Goal: Information Seeking & Learning: Check status

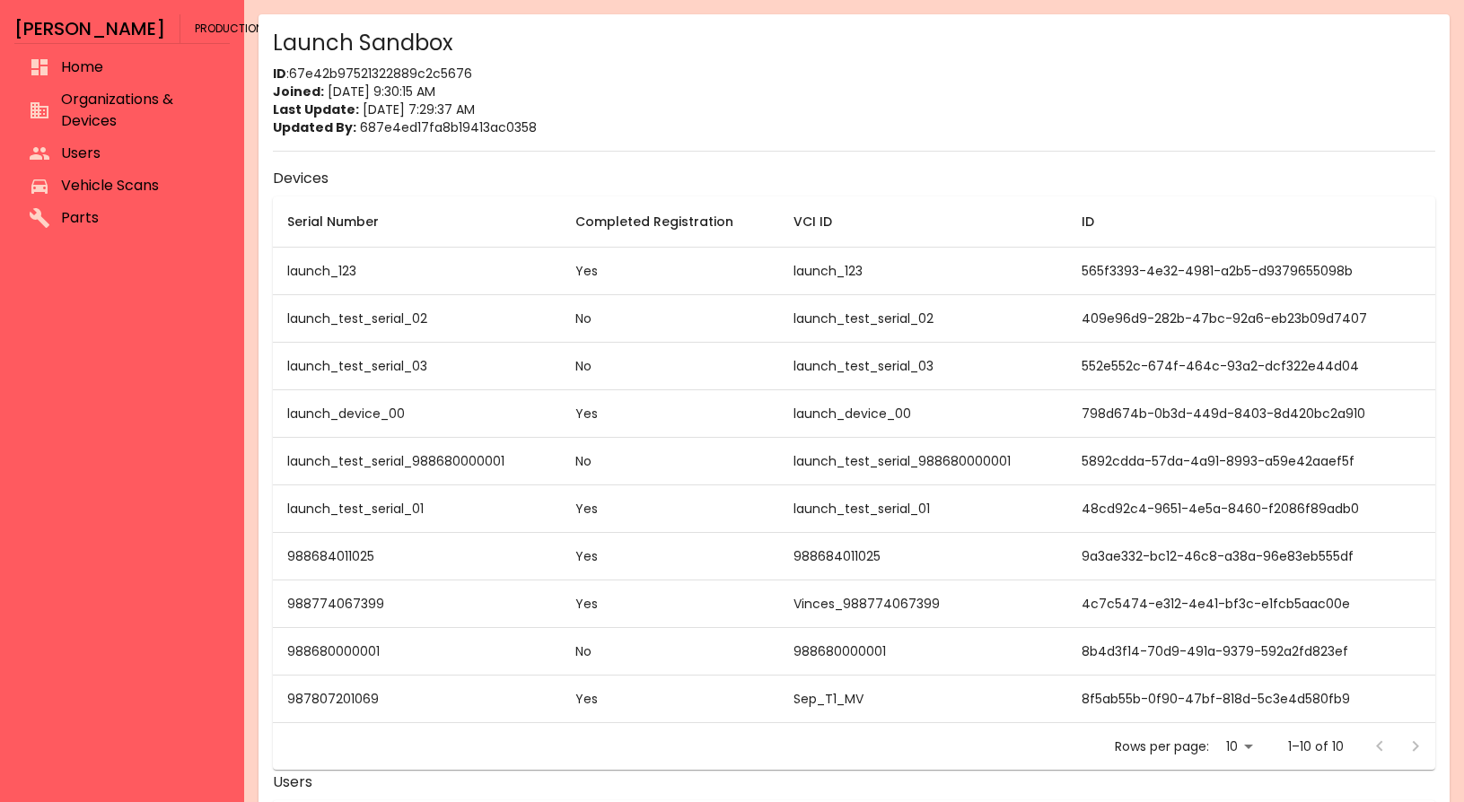
scroll to position [4, 0]
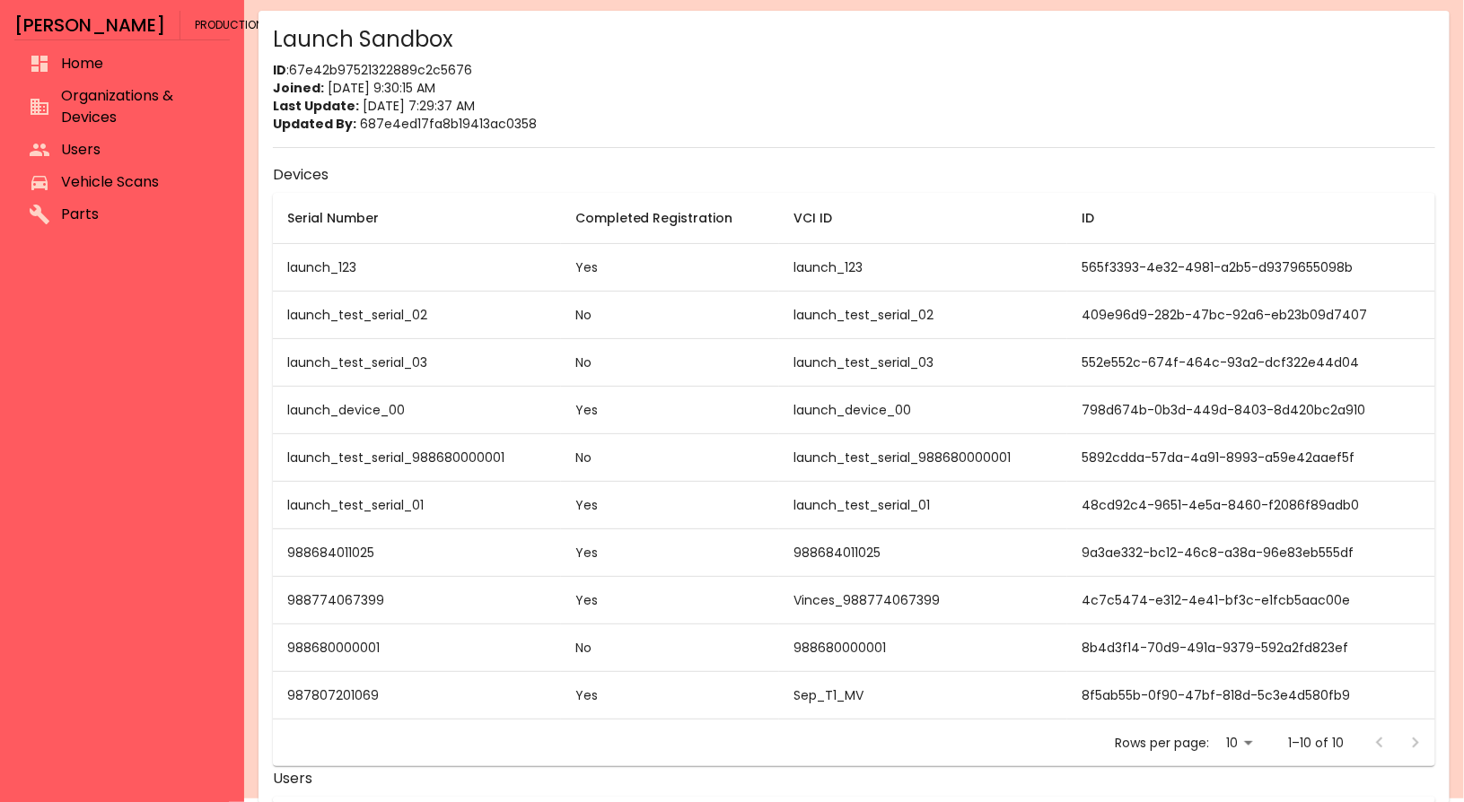
click at [98, 177] on span "Vehicle Scans" at bounding box center [138, 182] width 154 height 22
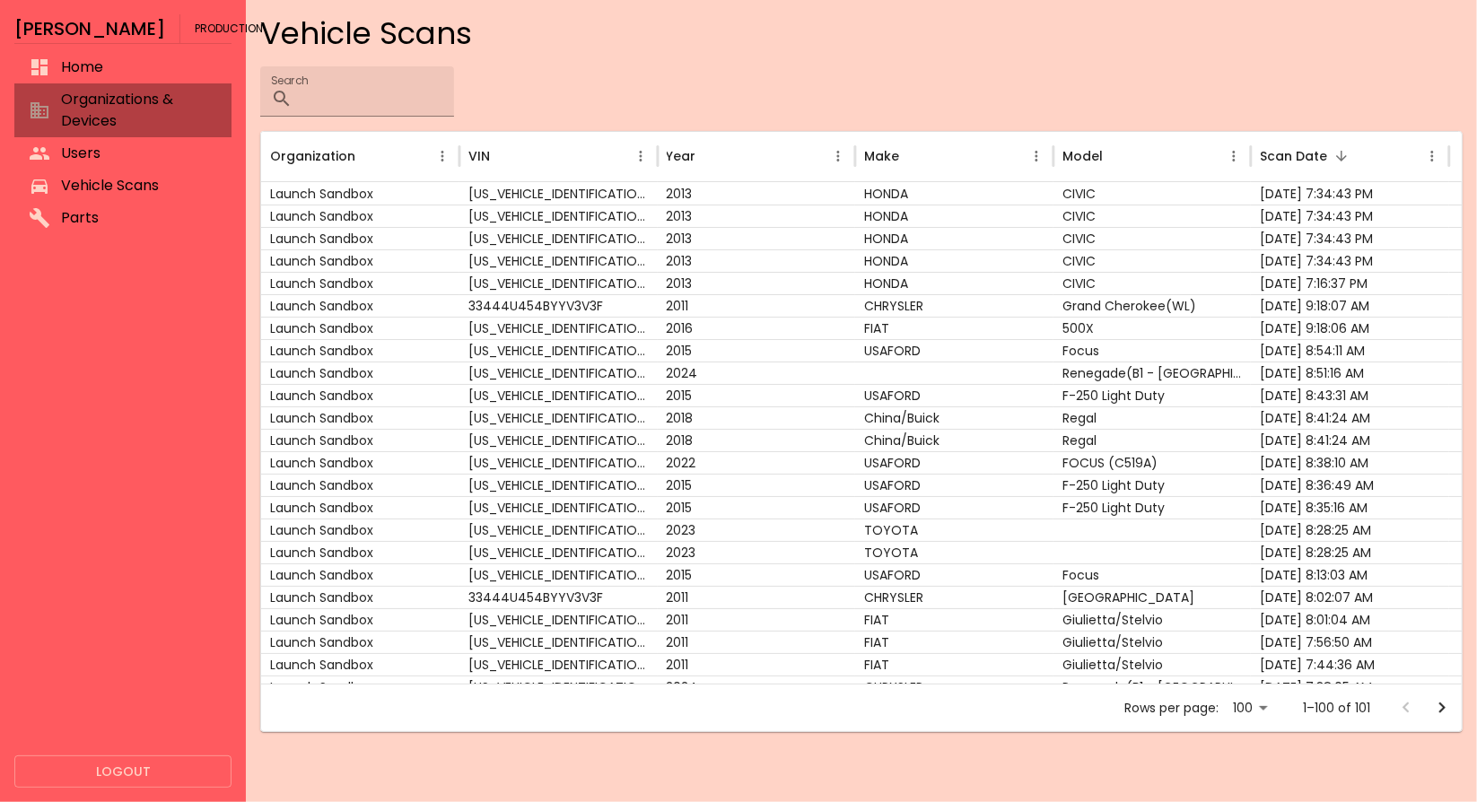
click at [127, 106] on span "Organizations & Devices" at bounding box center [139, 110] width 156 height 43
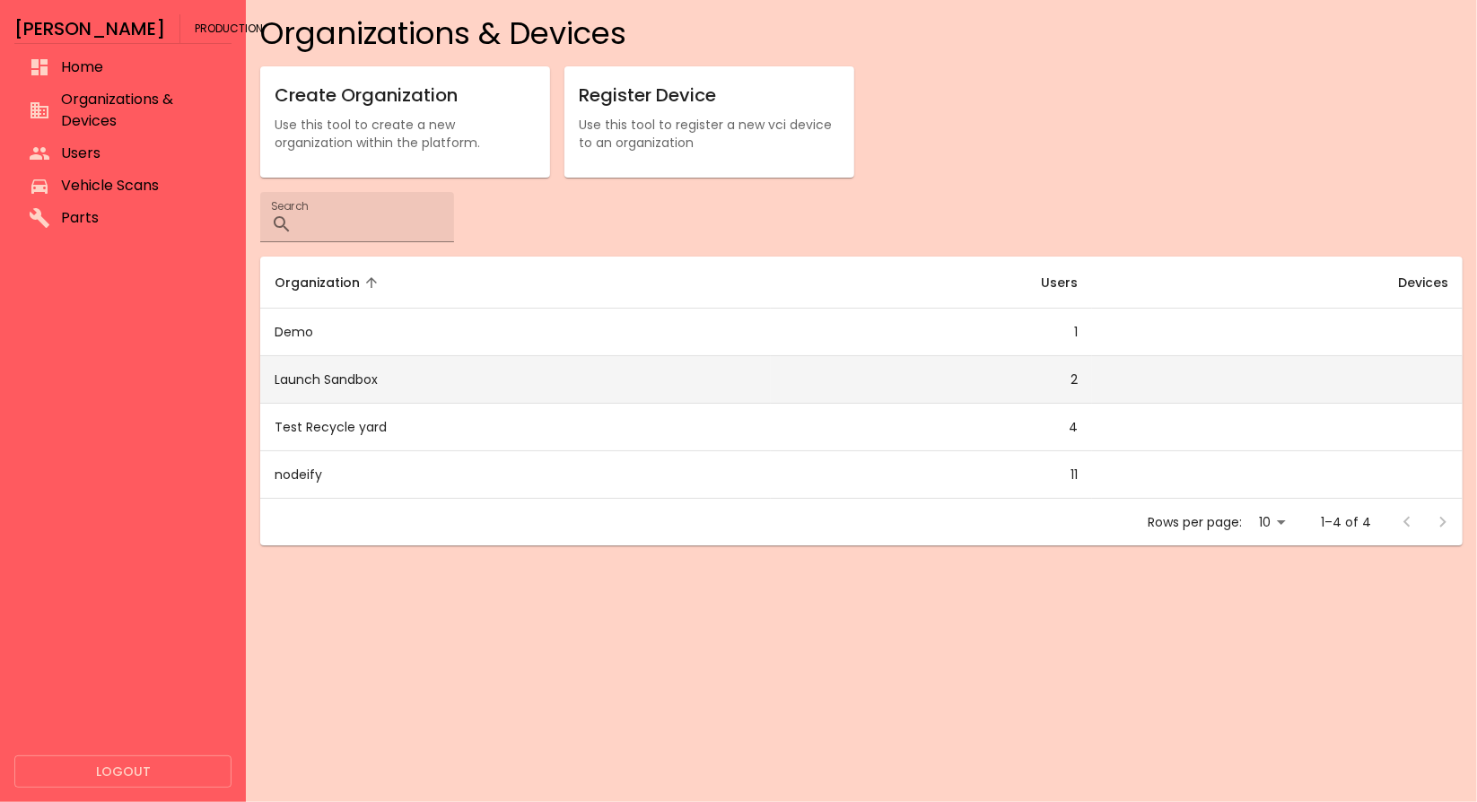
click at [329, 372] on td "Launch Sandbox" at bounding box center [515, 380] width 510 height 48
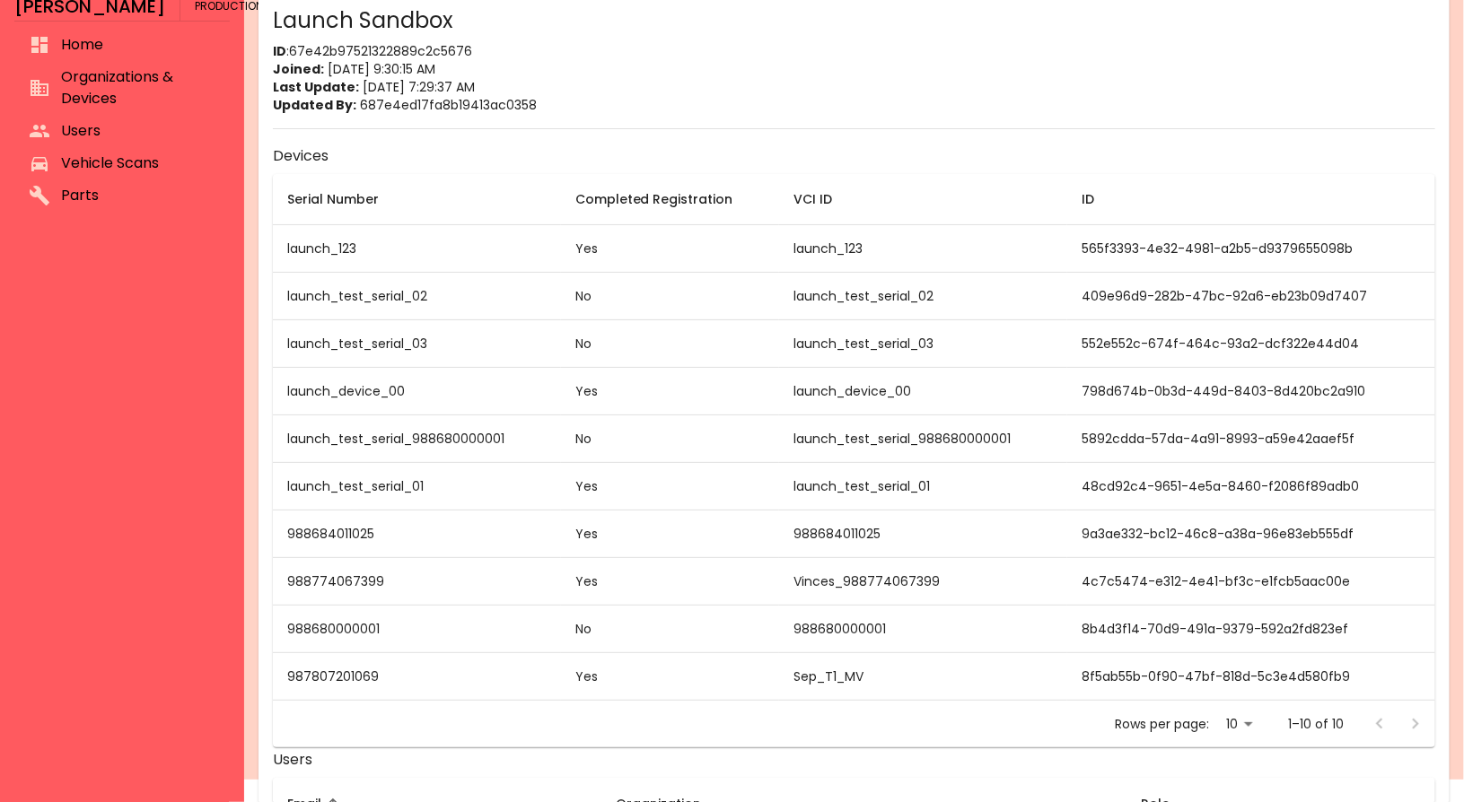
scroll to position [22, 0]
click at [384, 487] on td "launch_test_serial_01" at bounding box center [417, 488] width 288 height 48
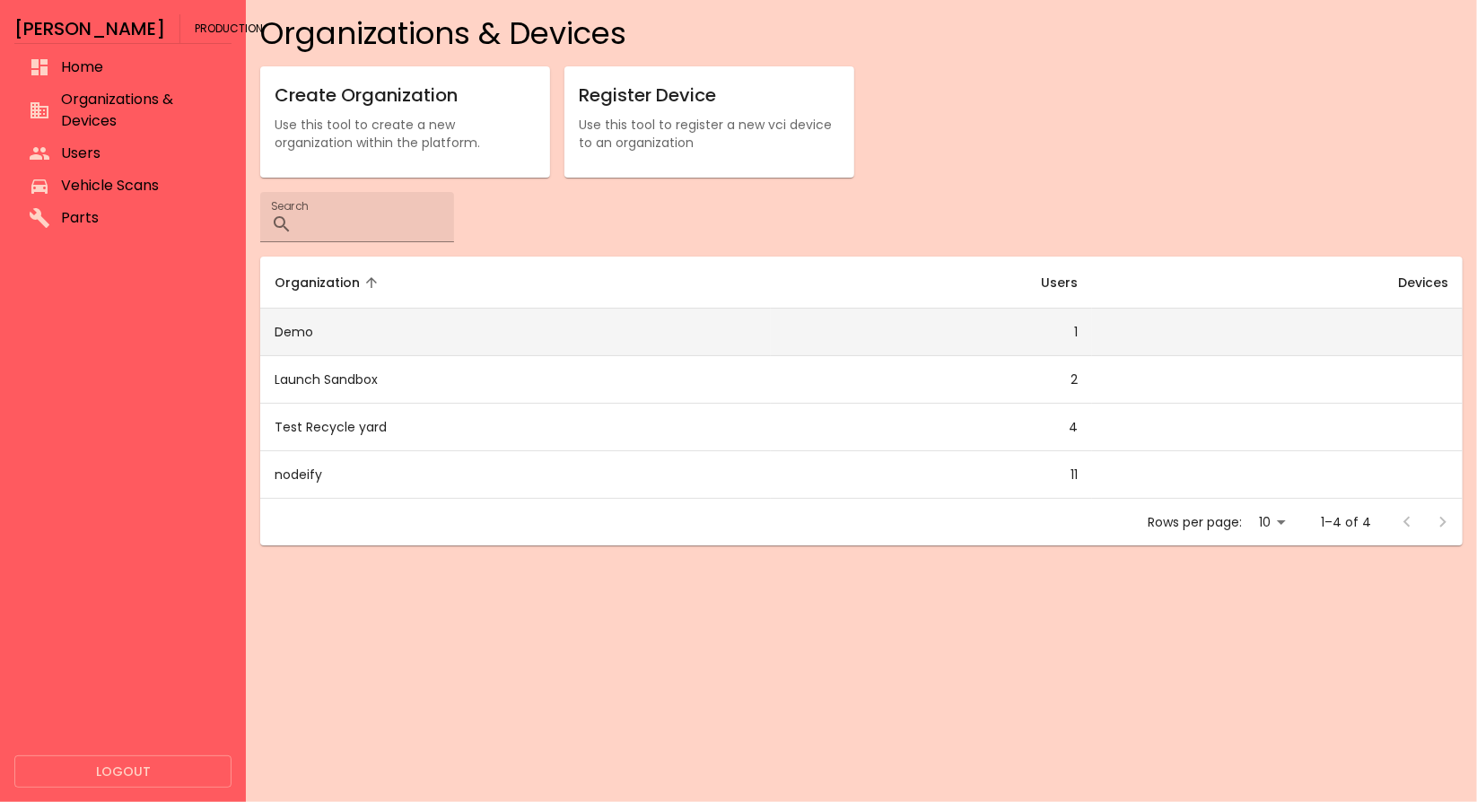
click at [312, 339] on td "Demo" at bounding box center [515, 333] width 510 height 48
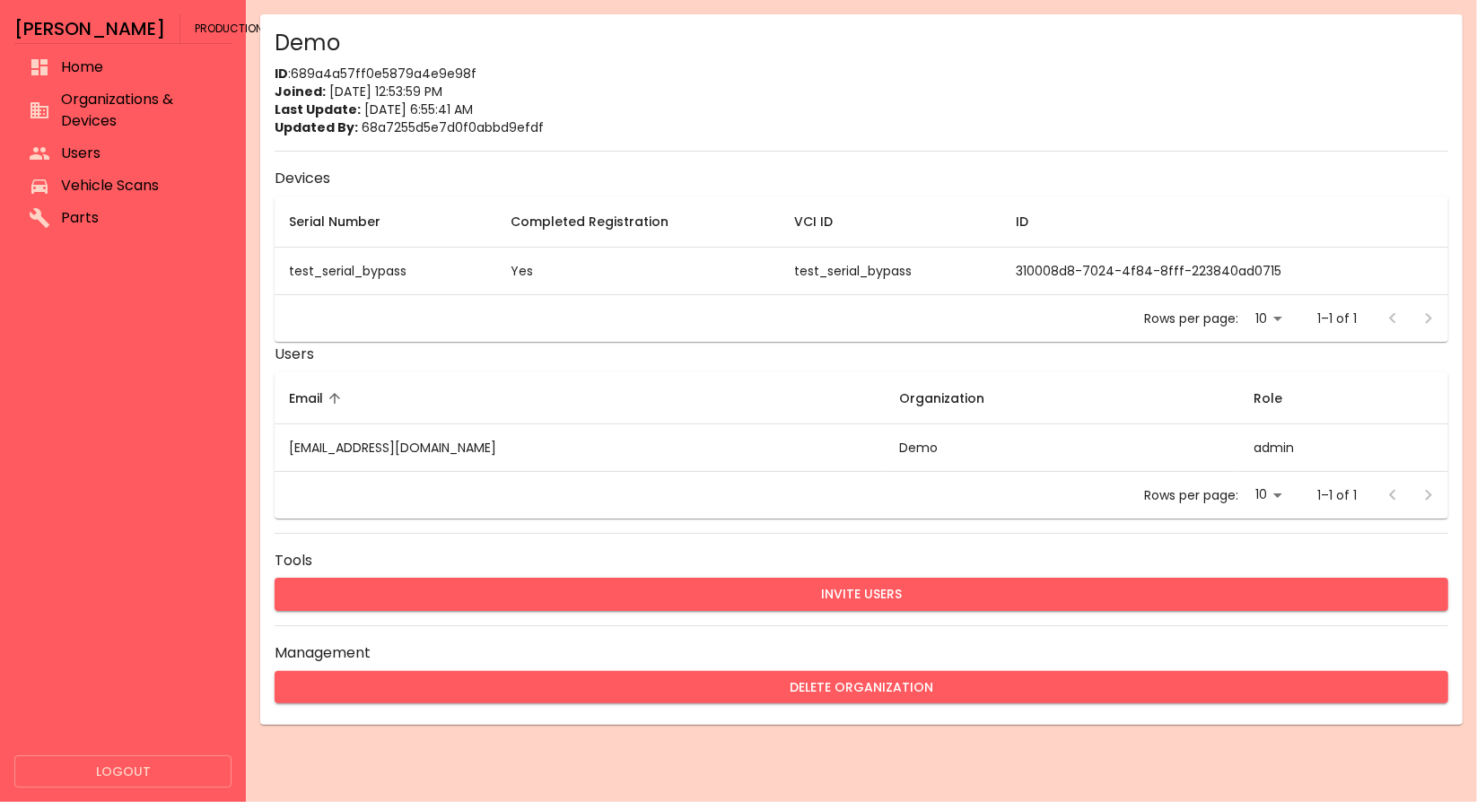
click at [890, 276] on td "test_serial_bypass" at bounding box center [891, 272] width 222 height 48
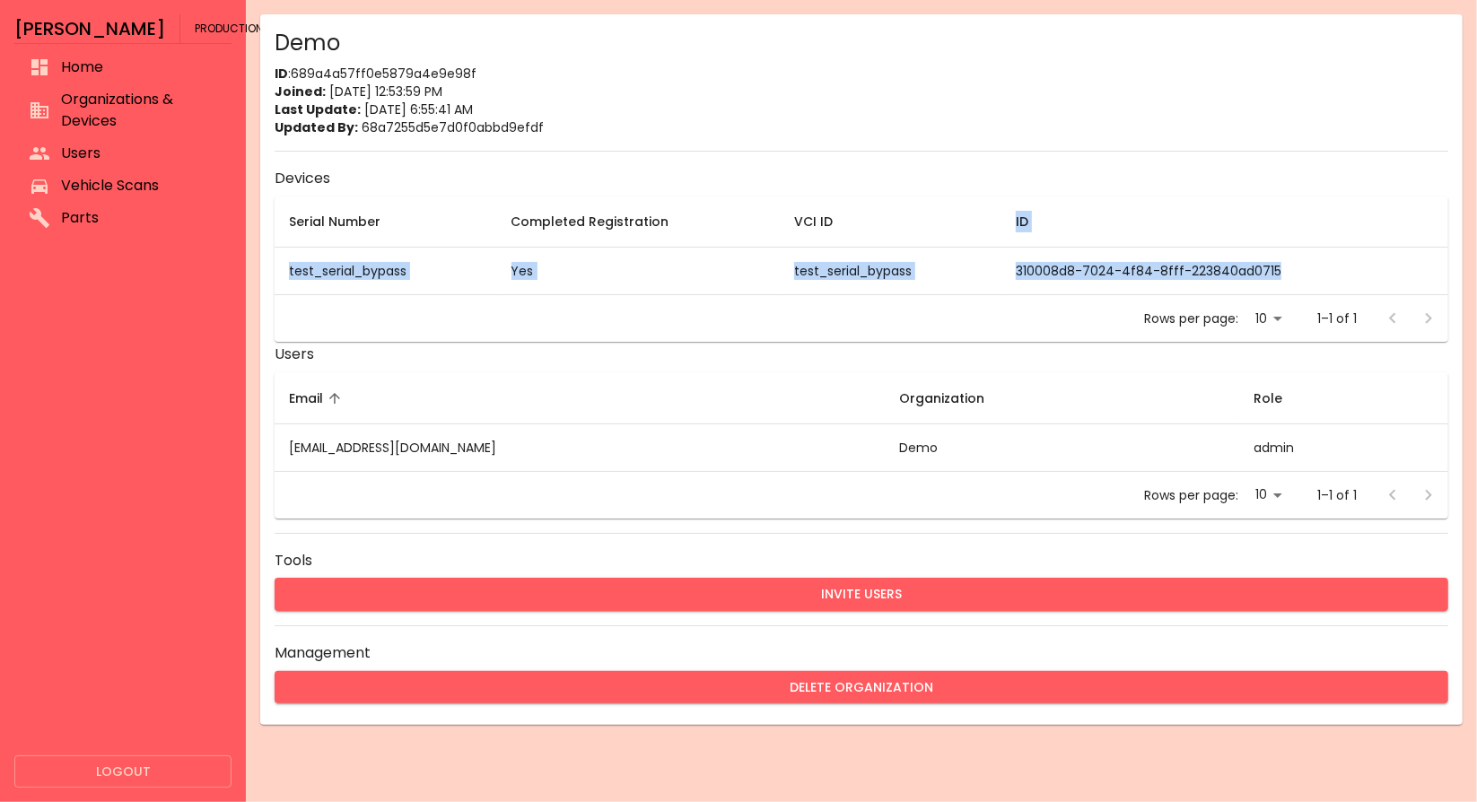
drag, startPoint x: 1235, startPoint y: 269, endPoint x: 854, endPoint y: 228, distance: 382.8
click at [854, 228] on table "Serial Number Completed Registration VCI ID ID test_serial_bypass Yes test_seri…" at bounding box center [862, 246] width 1174 height 99
click at [680, 265] on td "Yes" at bounding box center [639, 272] width 284 height 48
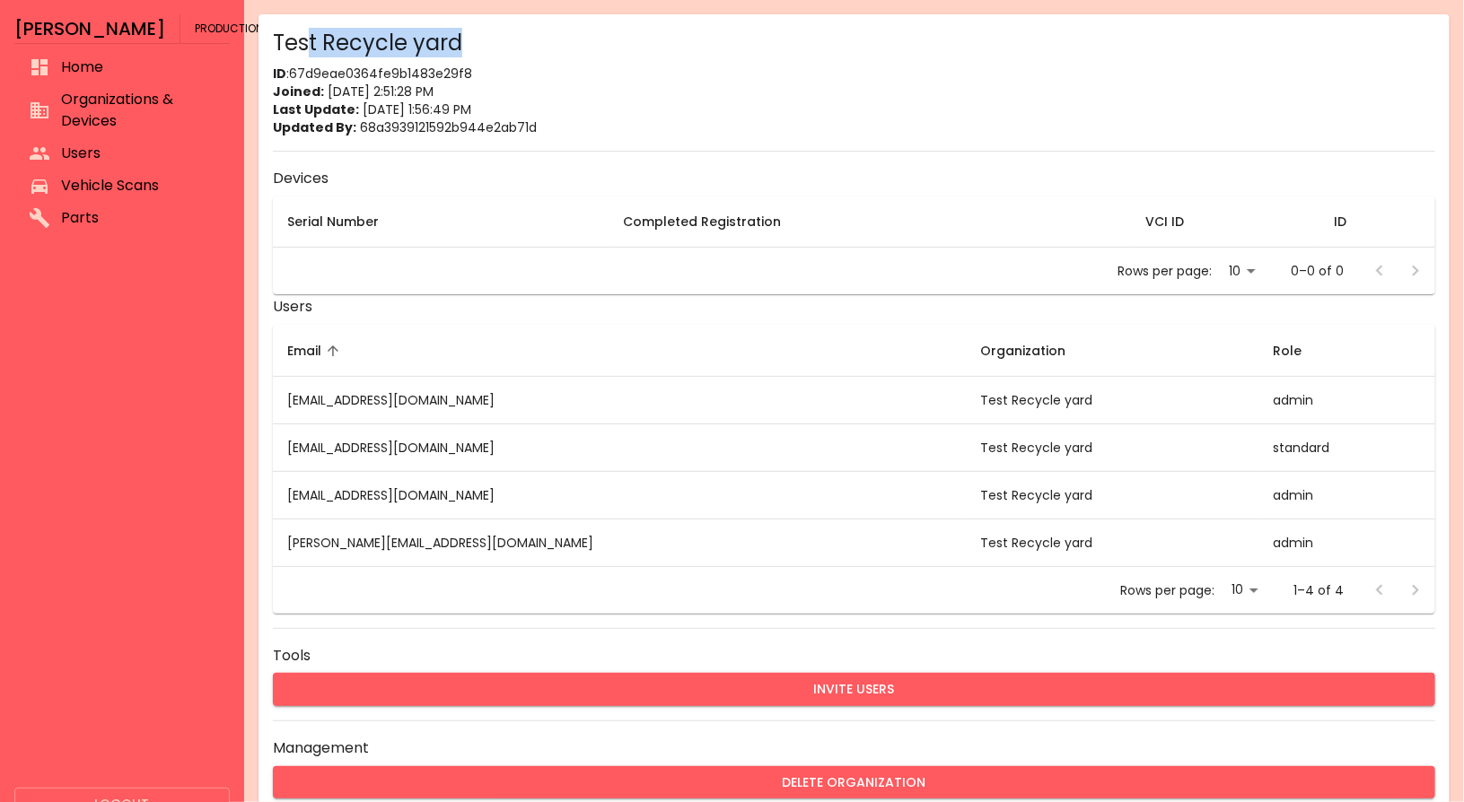
drag, startPoint x: 513, startPoint y: 44, endPoint x: 311, endPoint y: 45, distance: 202.9
click at [311, 45] on div "Test Recycle yard" at bounding box center [854, 43] width 1162 height 29
click at [555, 302] on h6 "Users" at bounding box center [854, 306] width 1162 height 25
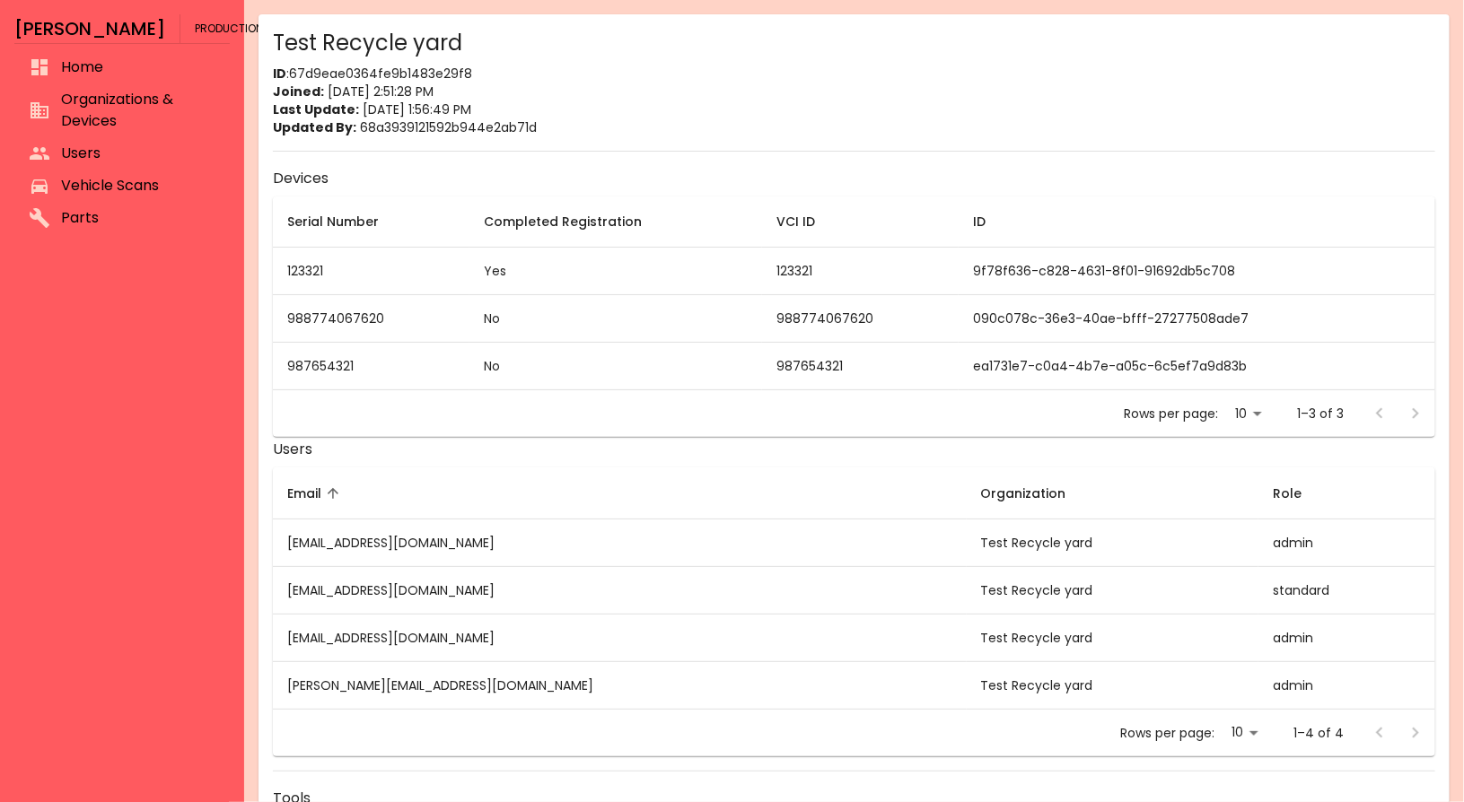
click at [126, 84] on li "Organizations & Devices" at bounding box center [121, 110] width 215 height 54
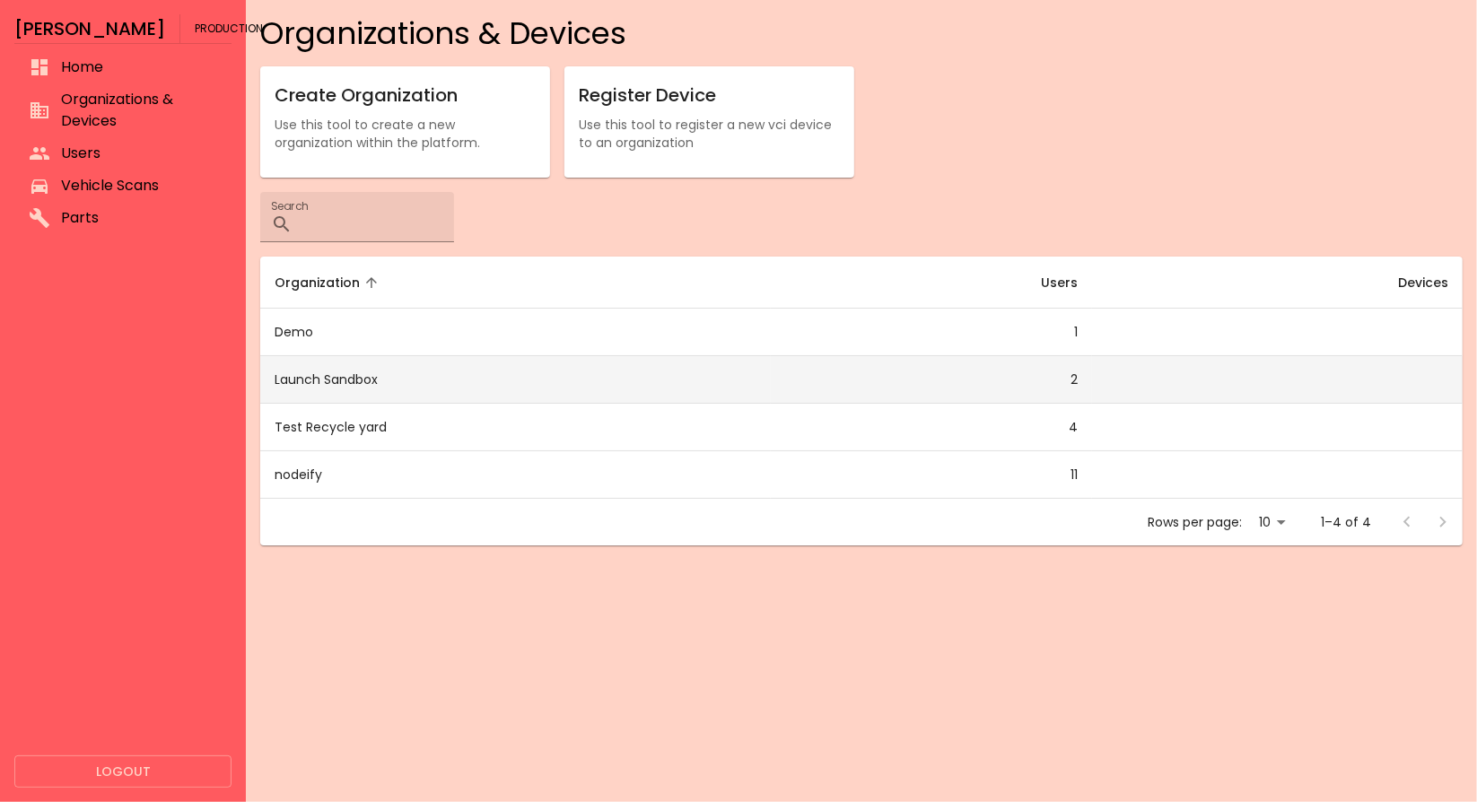
click at [411, 390] on td "Launch Sandbox" at bounding box center [515, 380] width 510 height 48
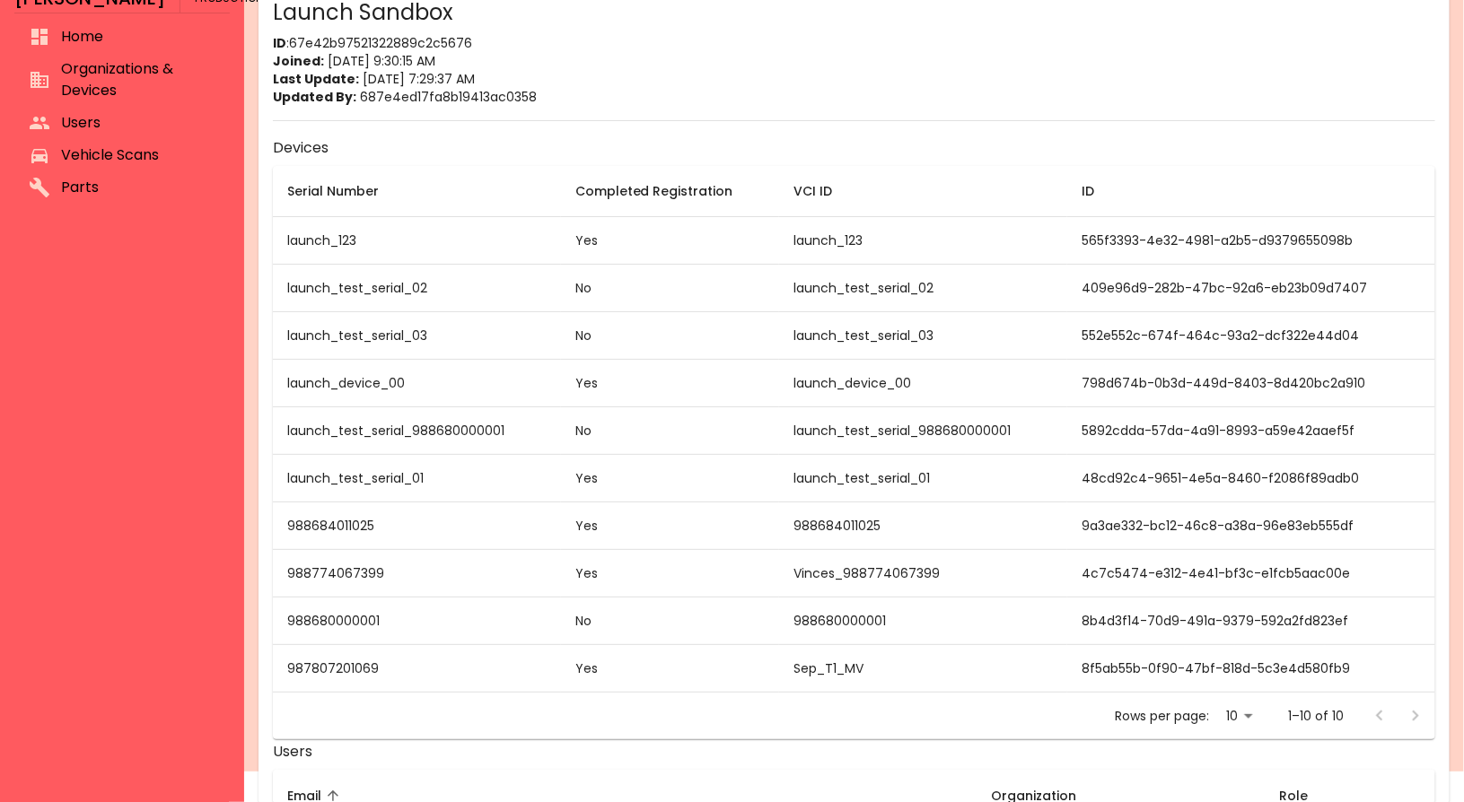
scroll to position [30, 0]
click at [144, 167] on li "Vehicle Scans" at bounding box center [121, 156] width 215 height 32
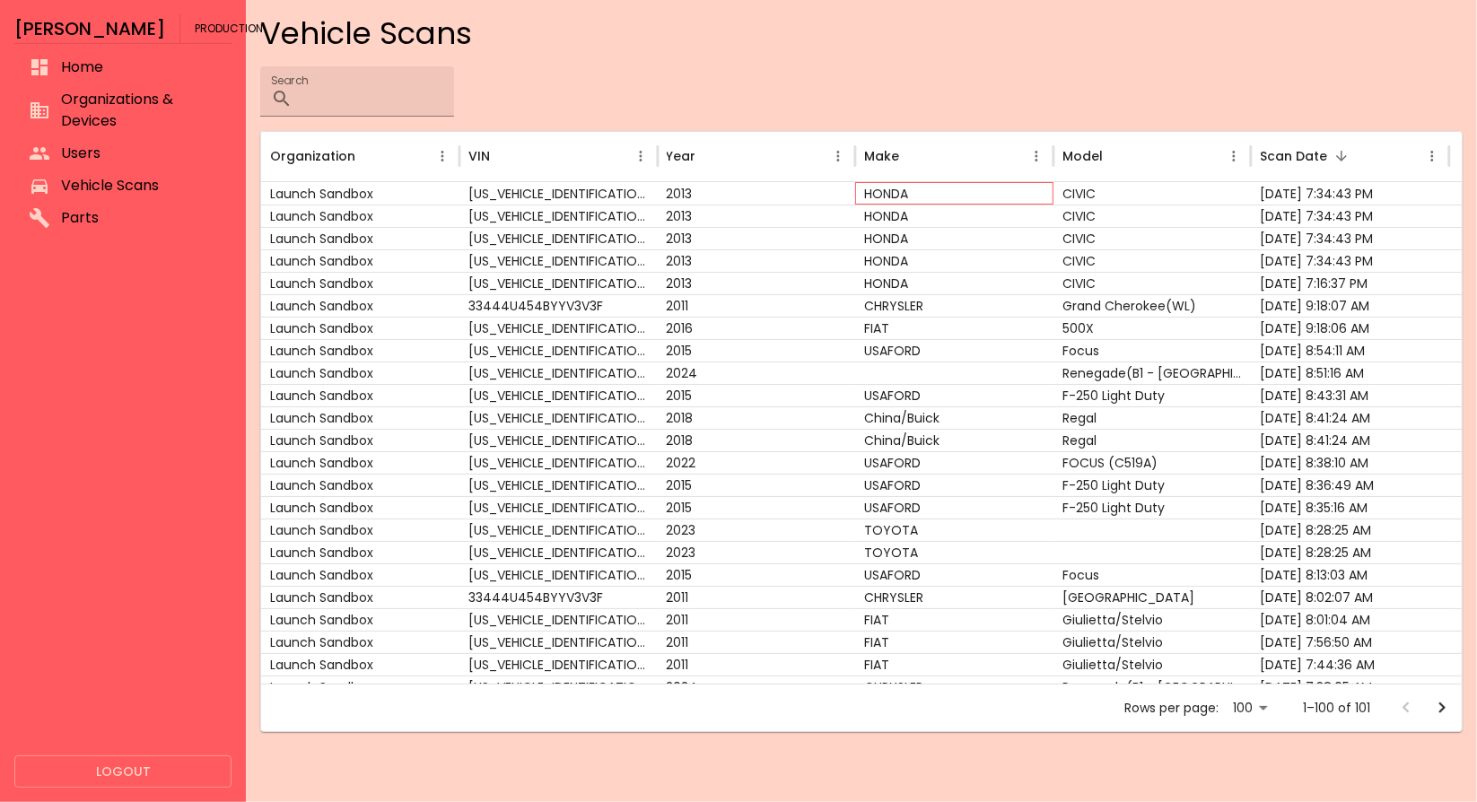
click at [904, 193] on div "HONDA" at bounding box center [954, 193] width 198 height 22
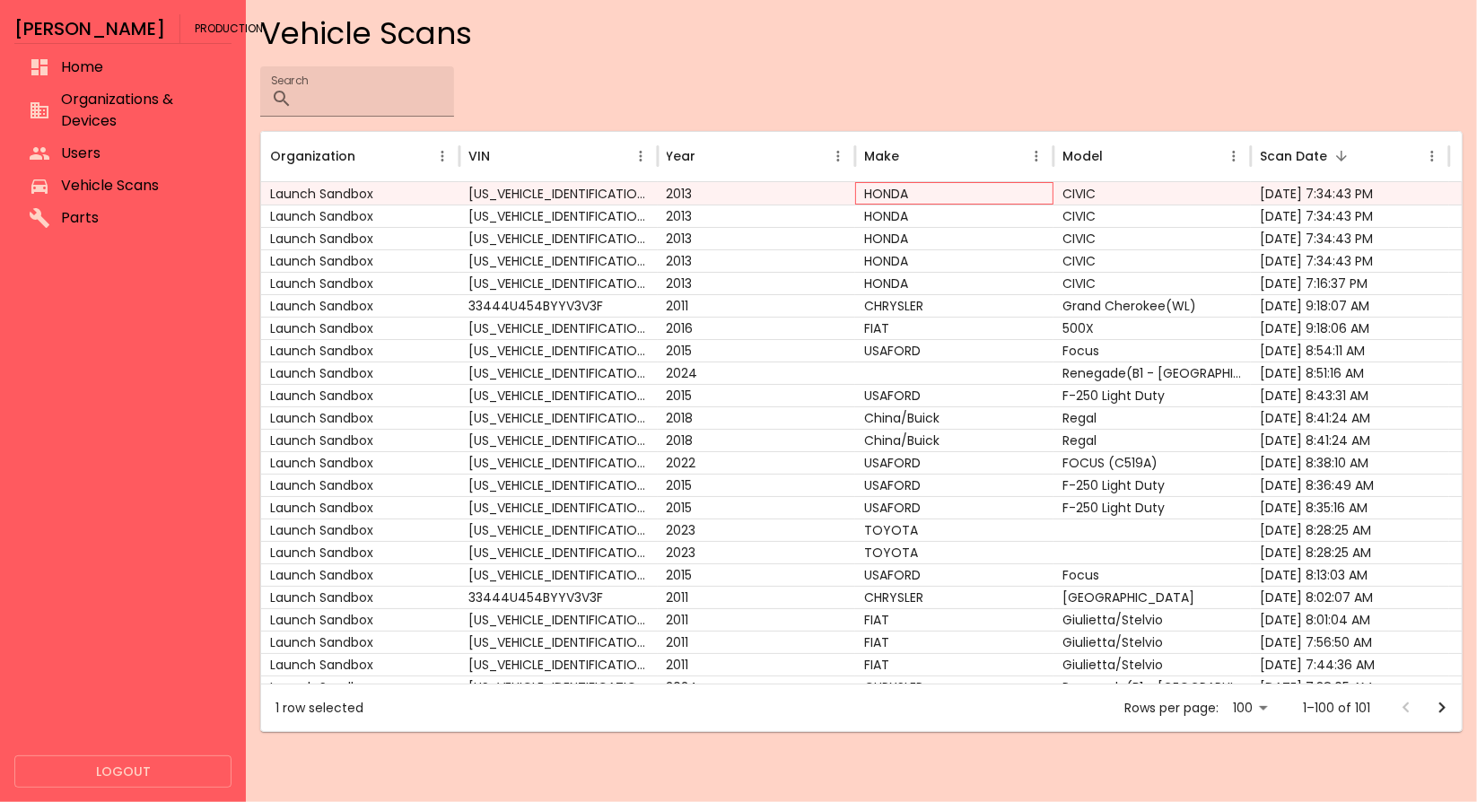
click at [904, 193] on div "HONDA" at bounding box center [954, 193] width 198 height 22
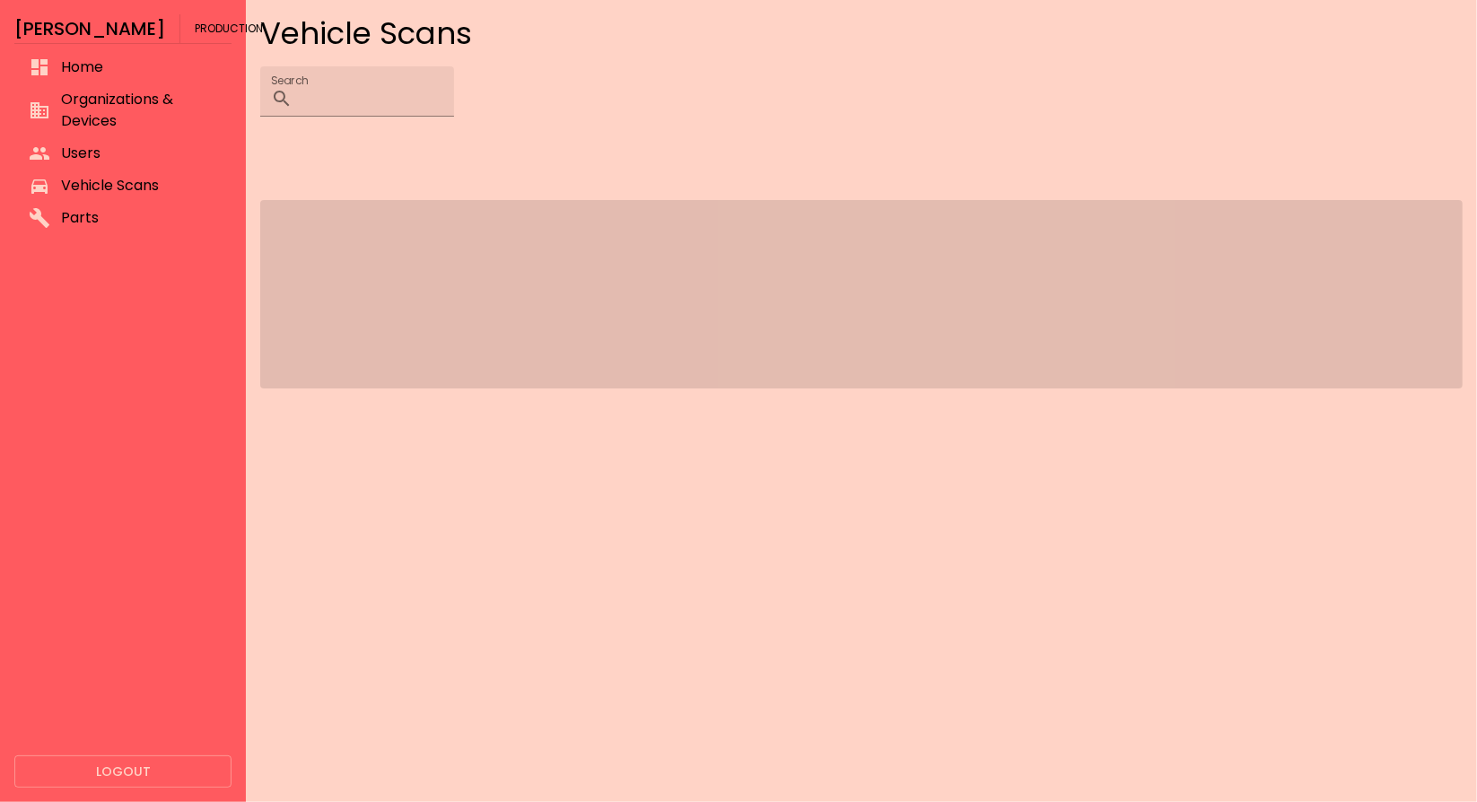
click at [565, 250] on span at bounding box center [861, 294] width 1203 height 188
click at [138, 186] on span "Vehicle Scans" at bounding box center [139, 186] width 156 height 22
click at [824, 138] on div "Vehicle Scans Search ​" at bounding box center [861, 229] width 1203 height 431
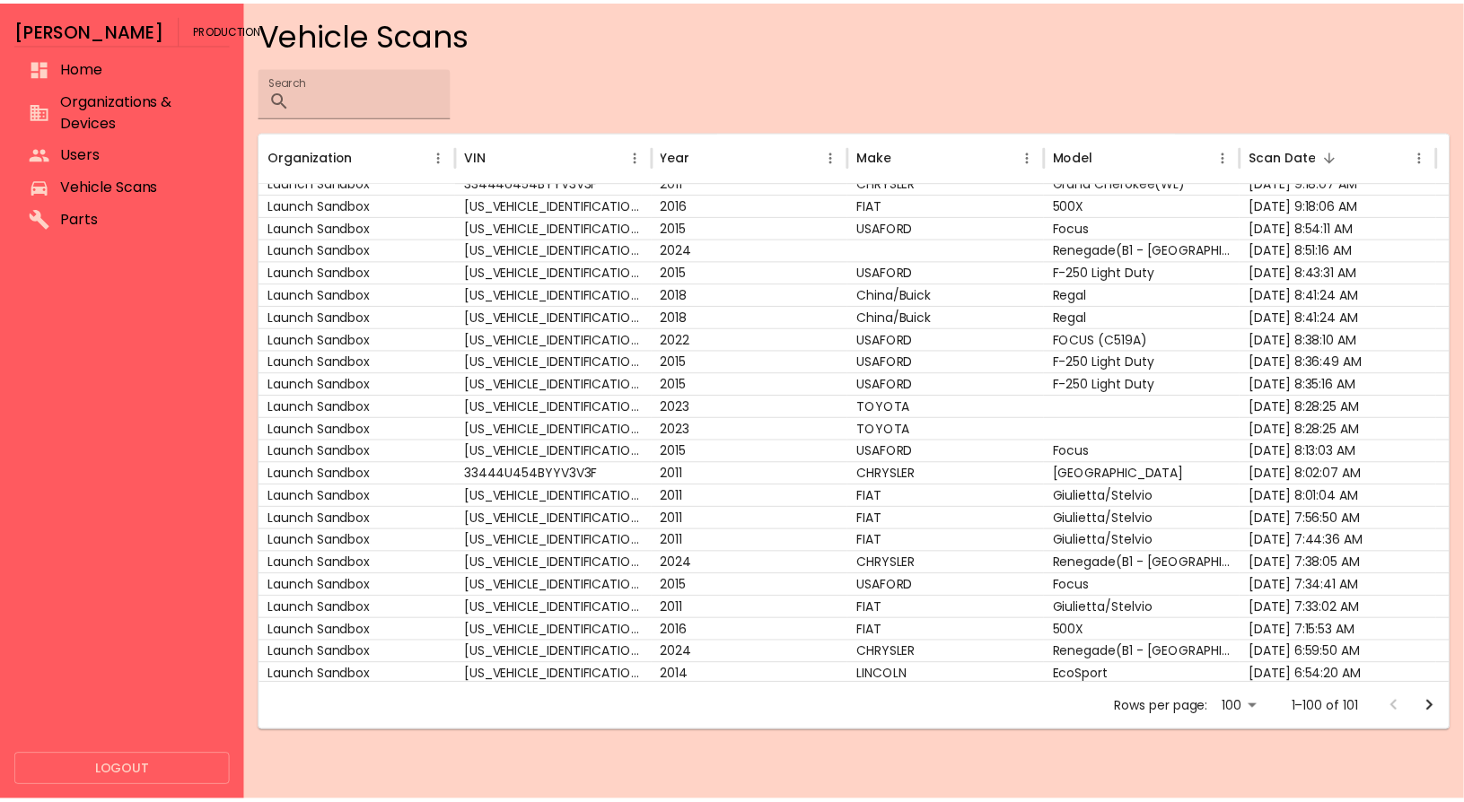
scroll to position [112, 0]
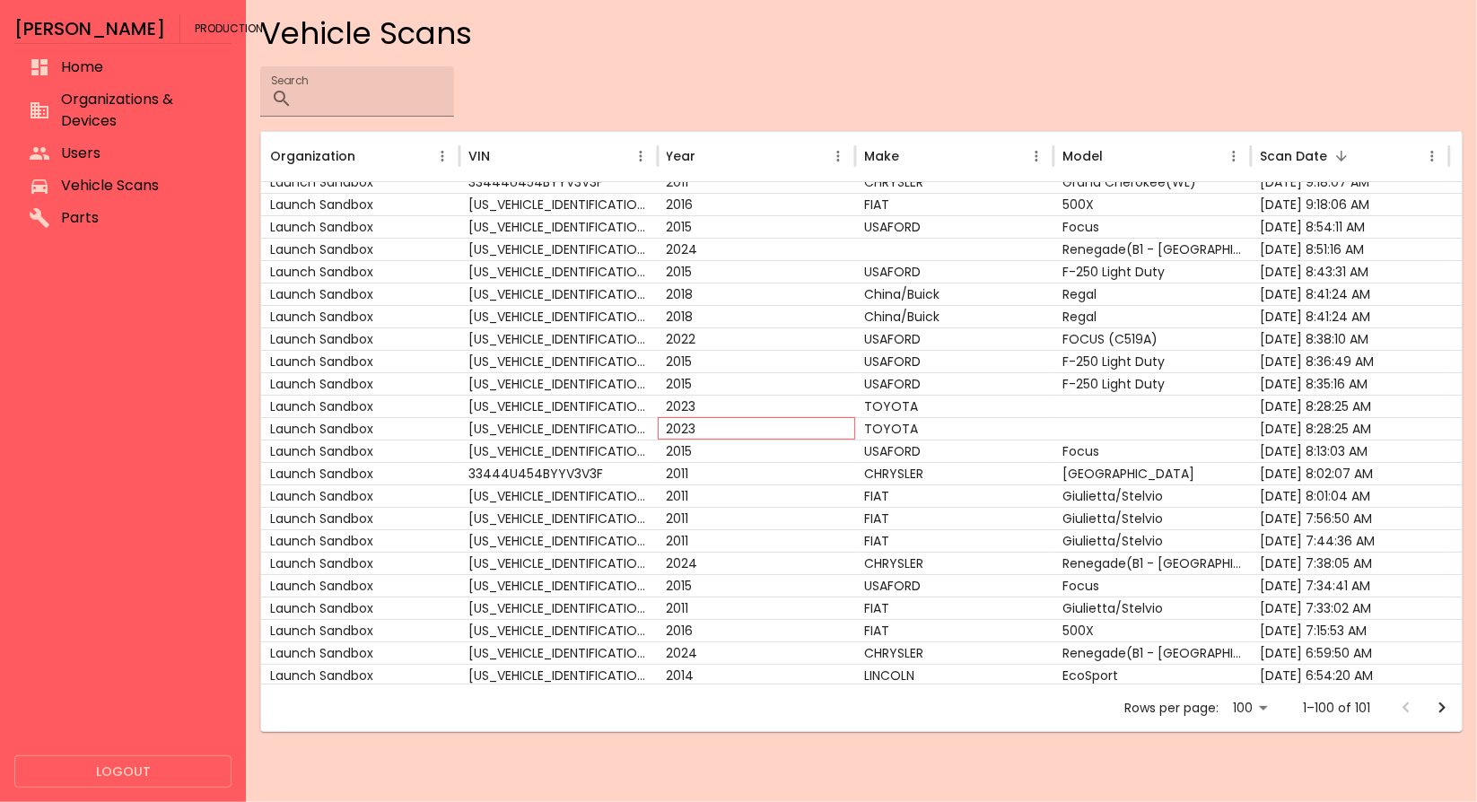
click at [775, 418] on div "2023" at bounding box center [757, 428] width 198 height 22
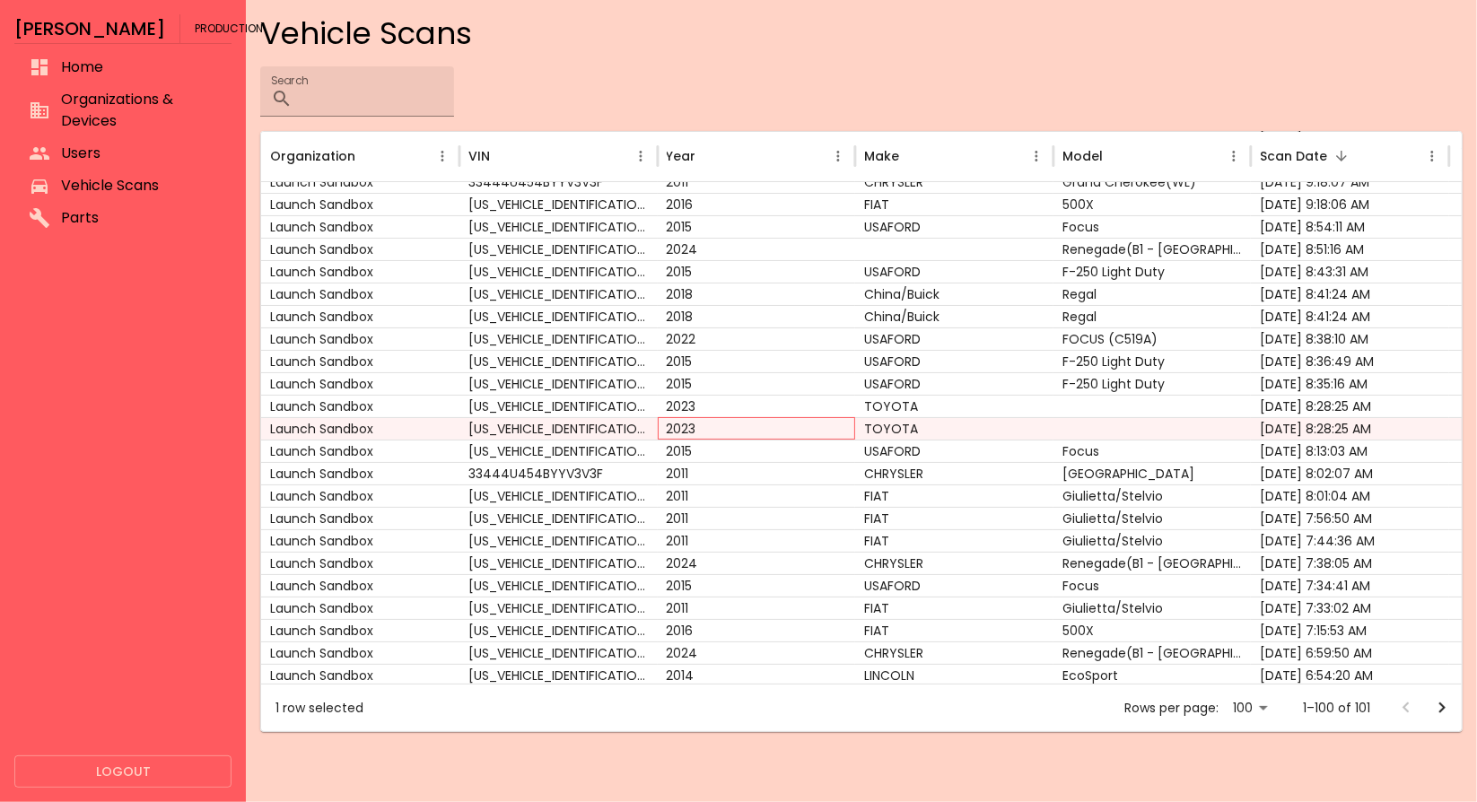
click at [775, 422] on div "2023" at bounding box center [757, 428] width 198 height 22
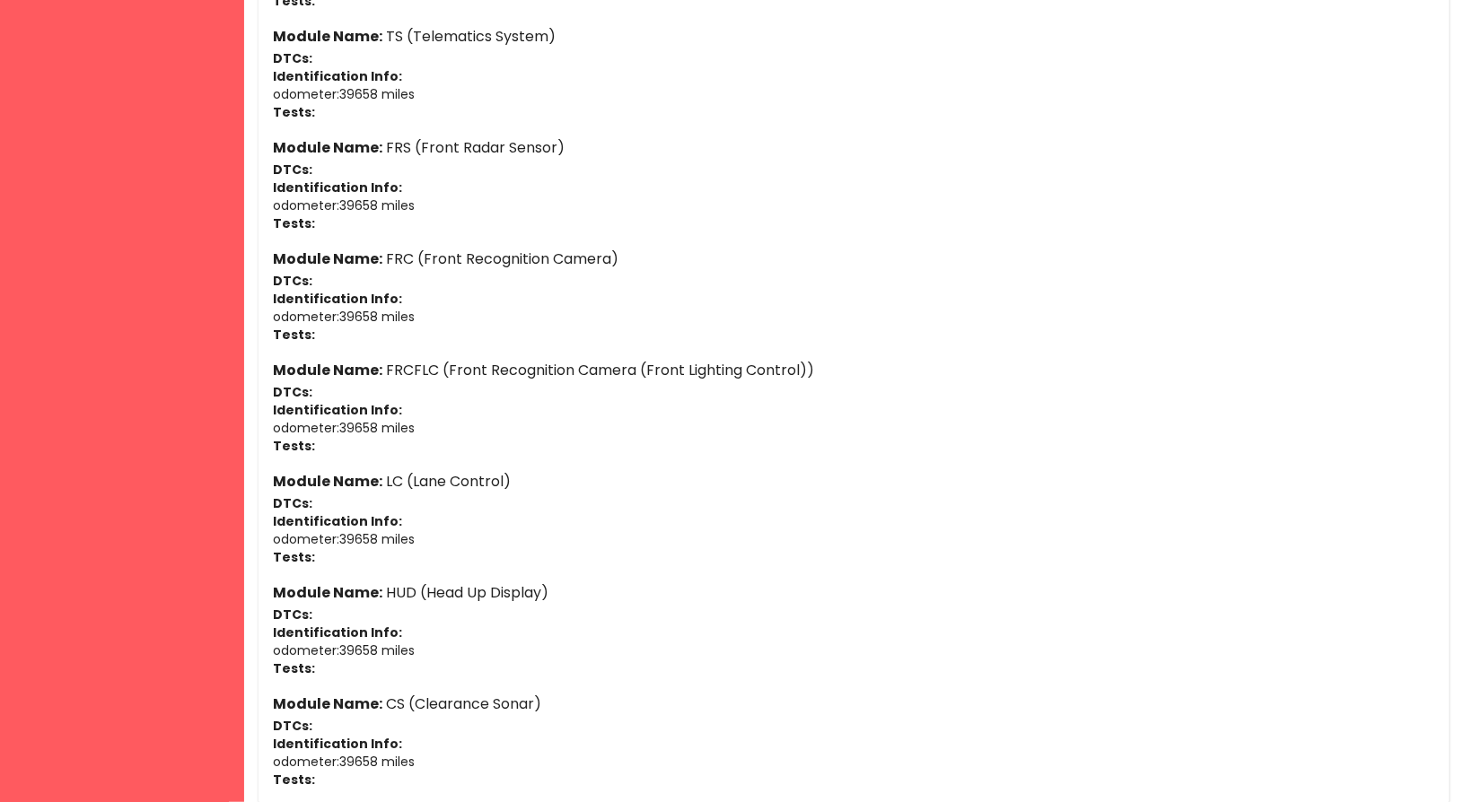
scroll to position [3804, 0]
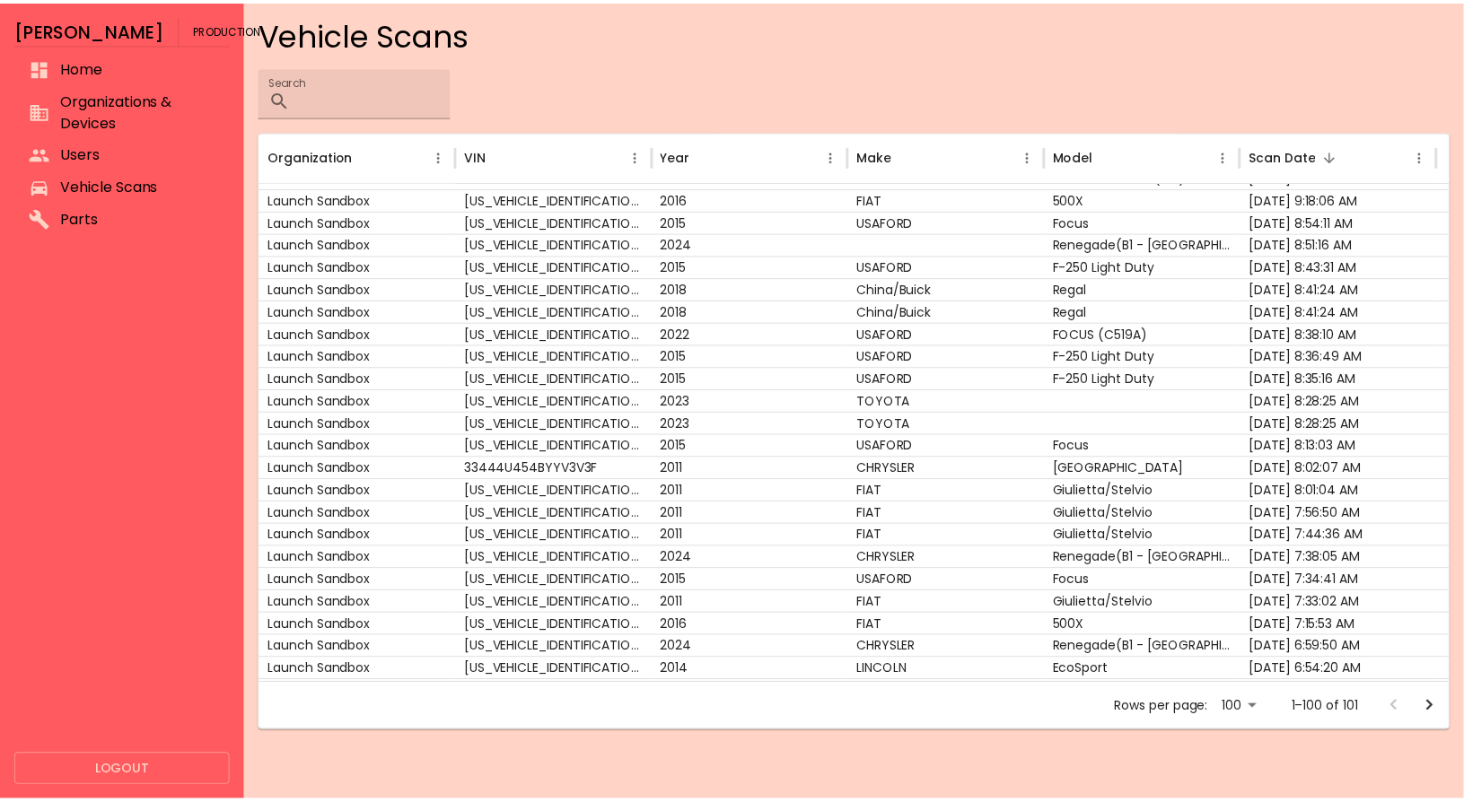
scroll to position [106, 0]
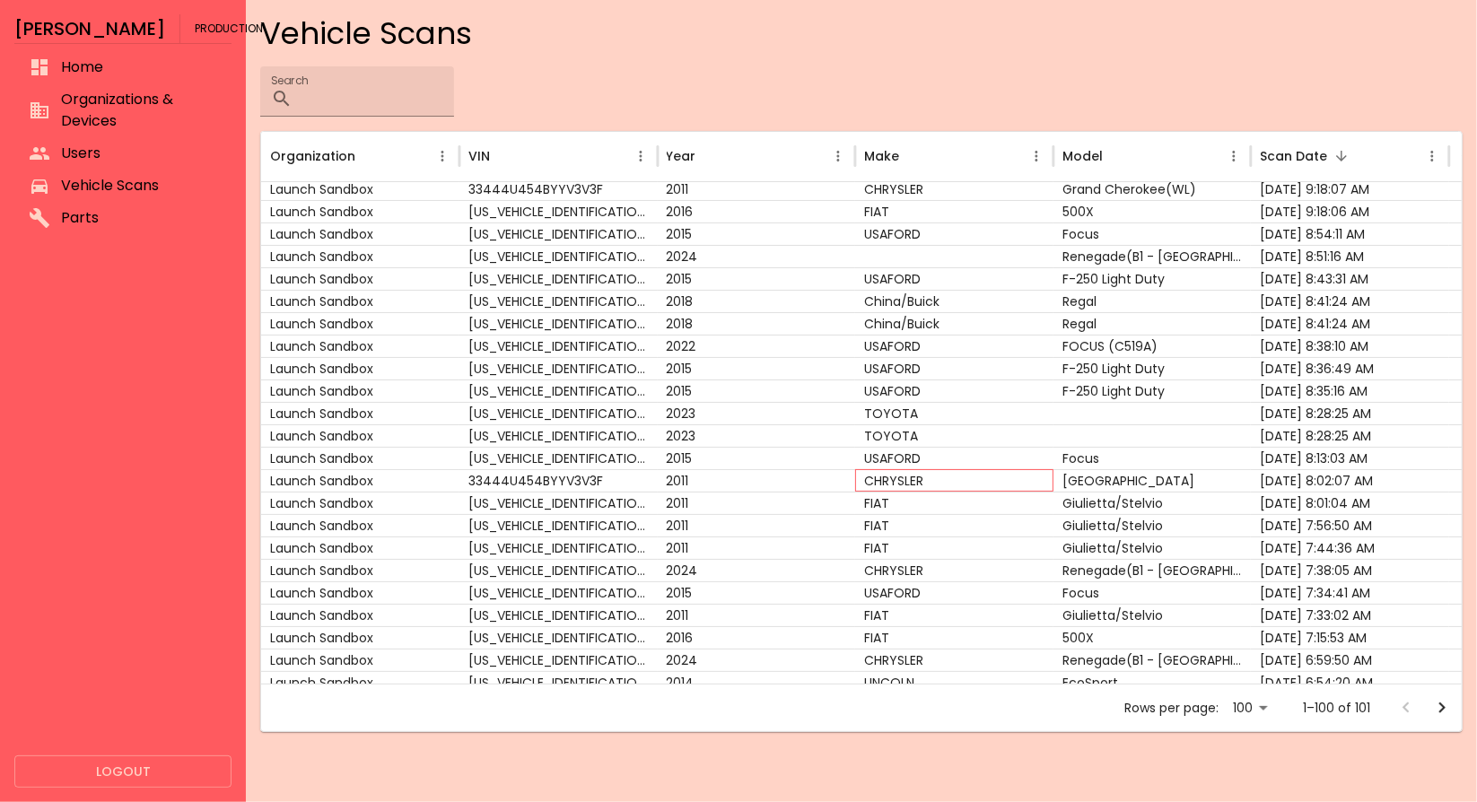
click at [881, 479] on div "CHRYSLER" at bounding box center [954, 480] width 198 height 22
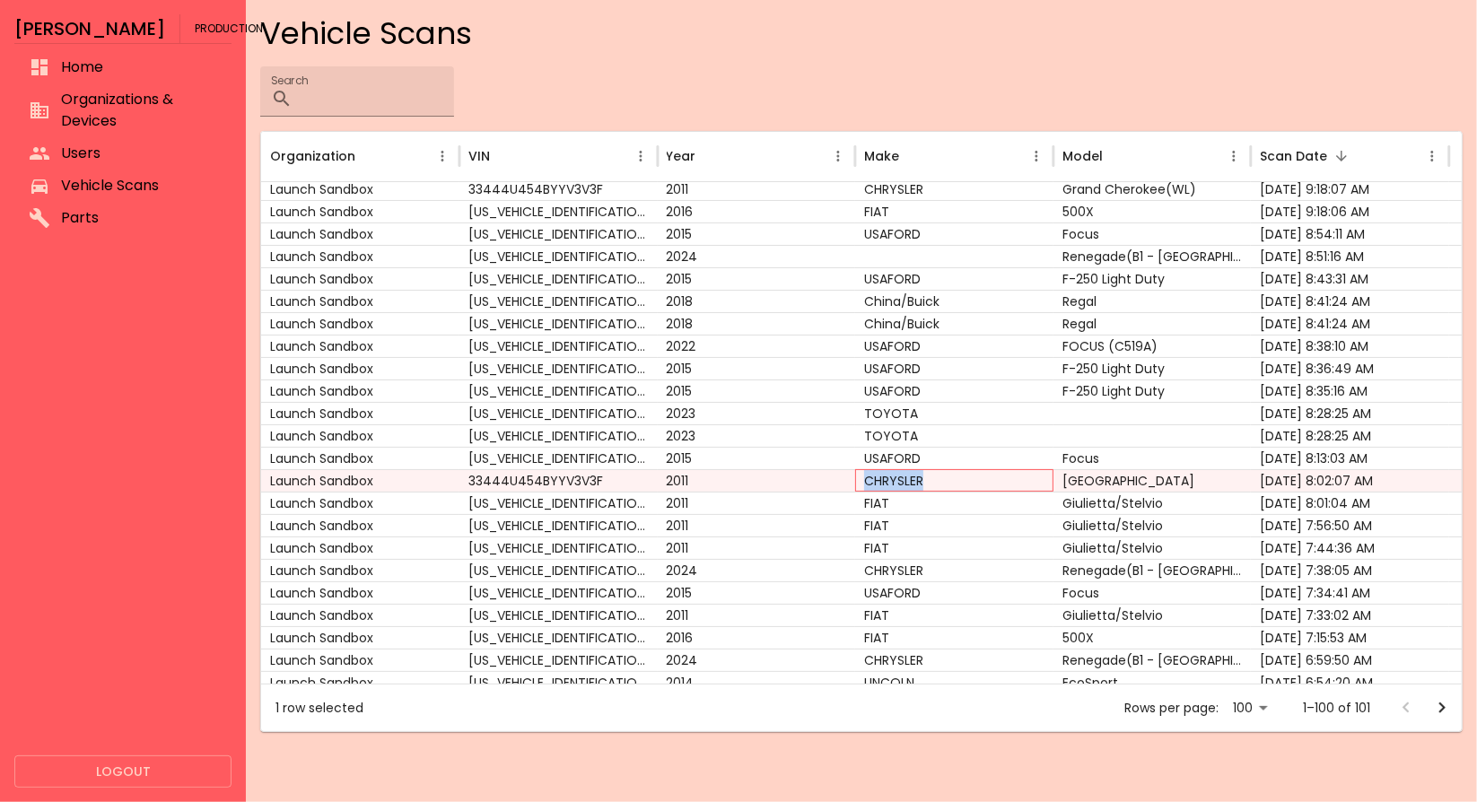
click at [881, 479] on div "CHRYSLER" at bounding box center [954, 480] width 198 height 22
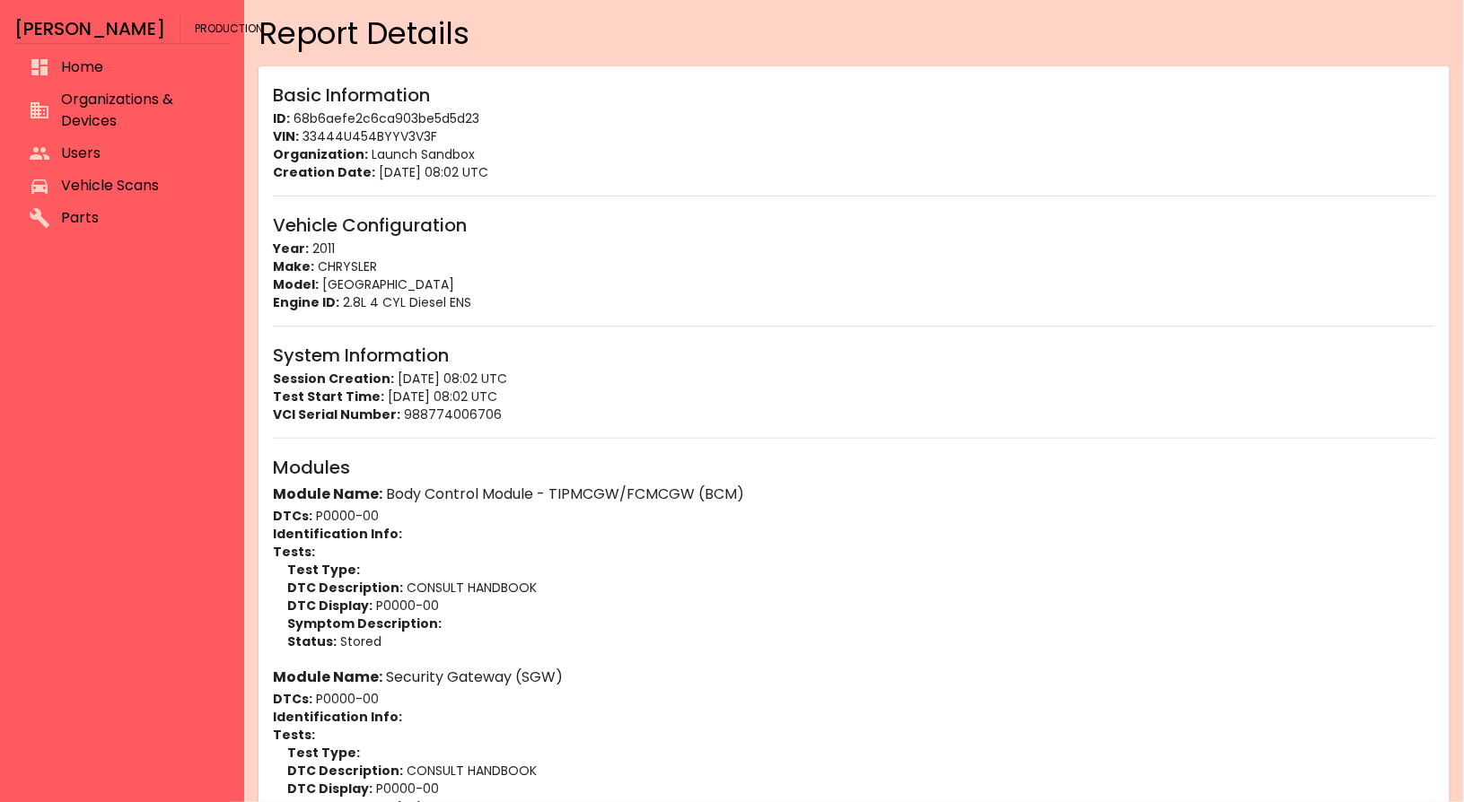
click at [881, 479] on h6 "Modules" at bounding box center [854, 467] width 1162 height 29
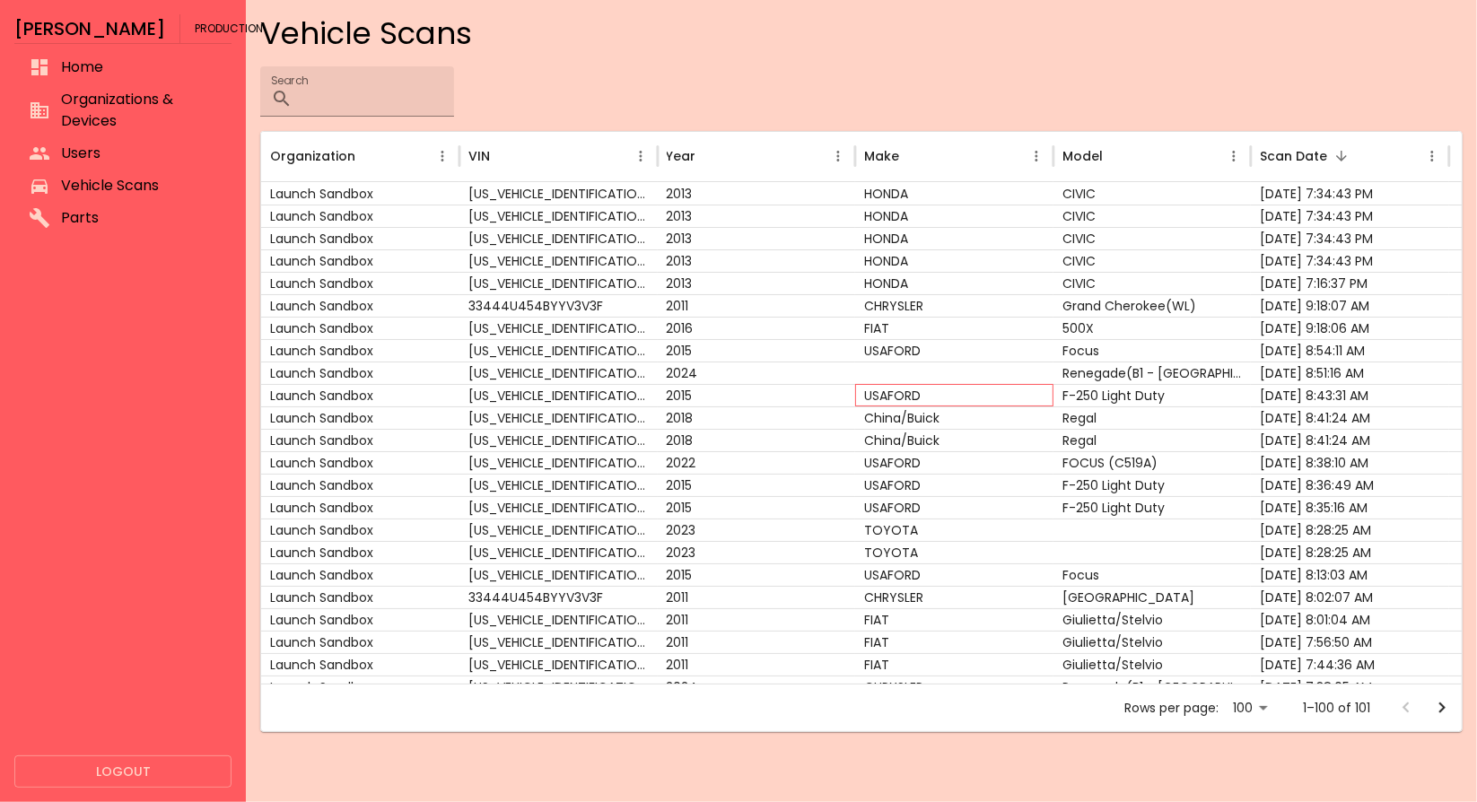
click at [922, 397] on div "USAFORD" at bounding box center [954, 395] width 198 height 22
click at [744, 435] on div "2018" at bounding box center [757, 440] width 198 height 22
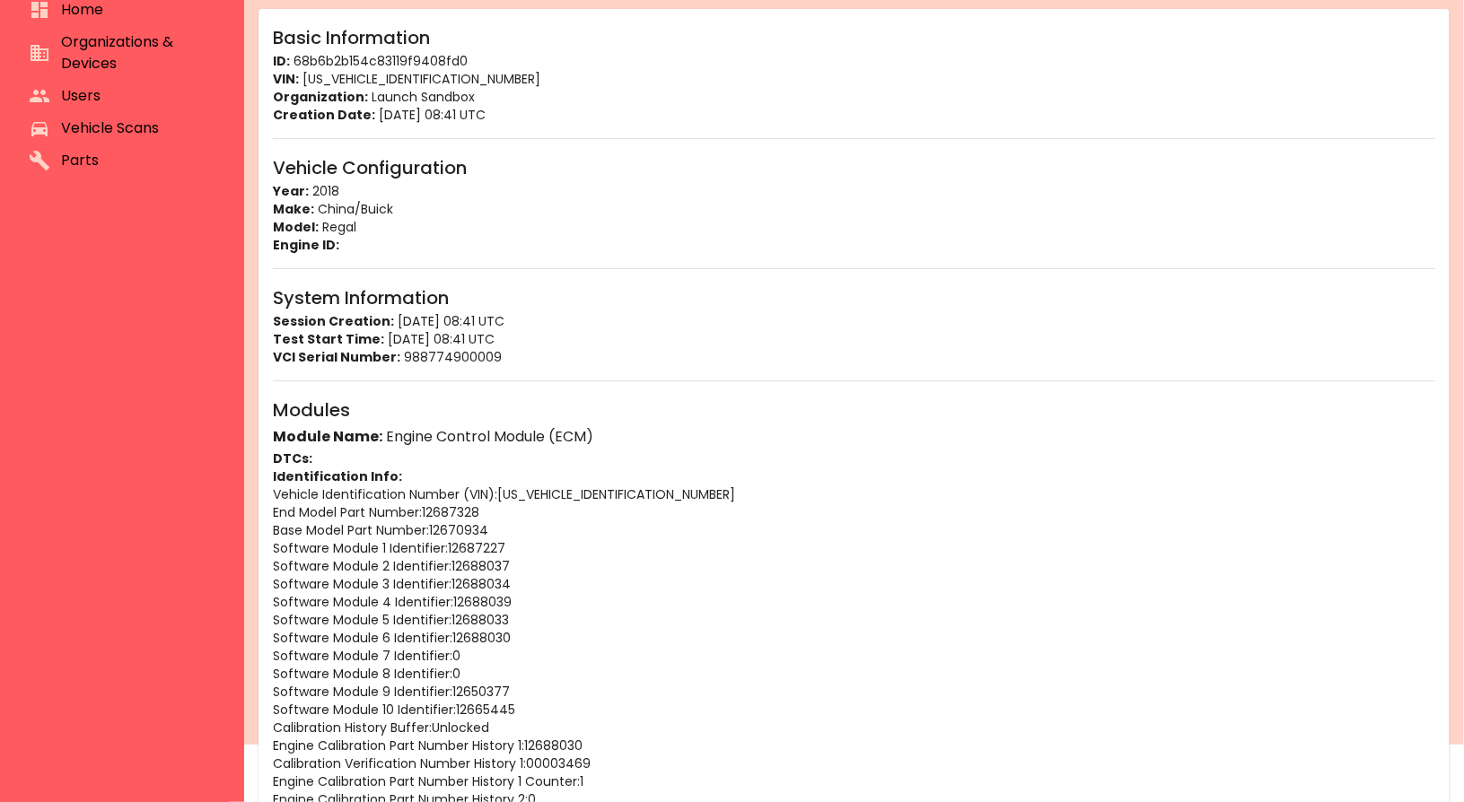
scroll to position [58, 0]
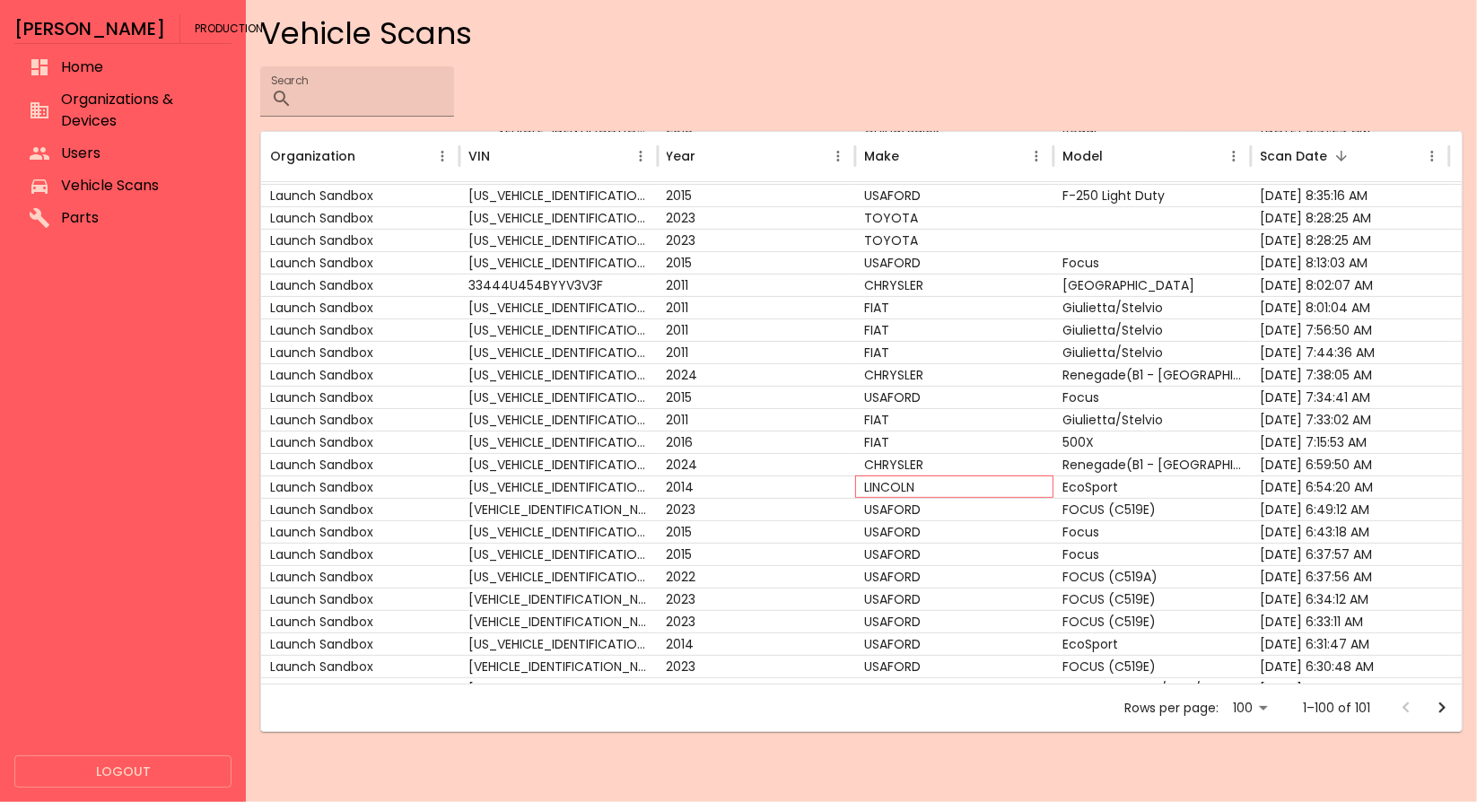
click at [855, 476] on div "LINCOLN" at bounding box center [954, 487] width 198 height 22
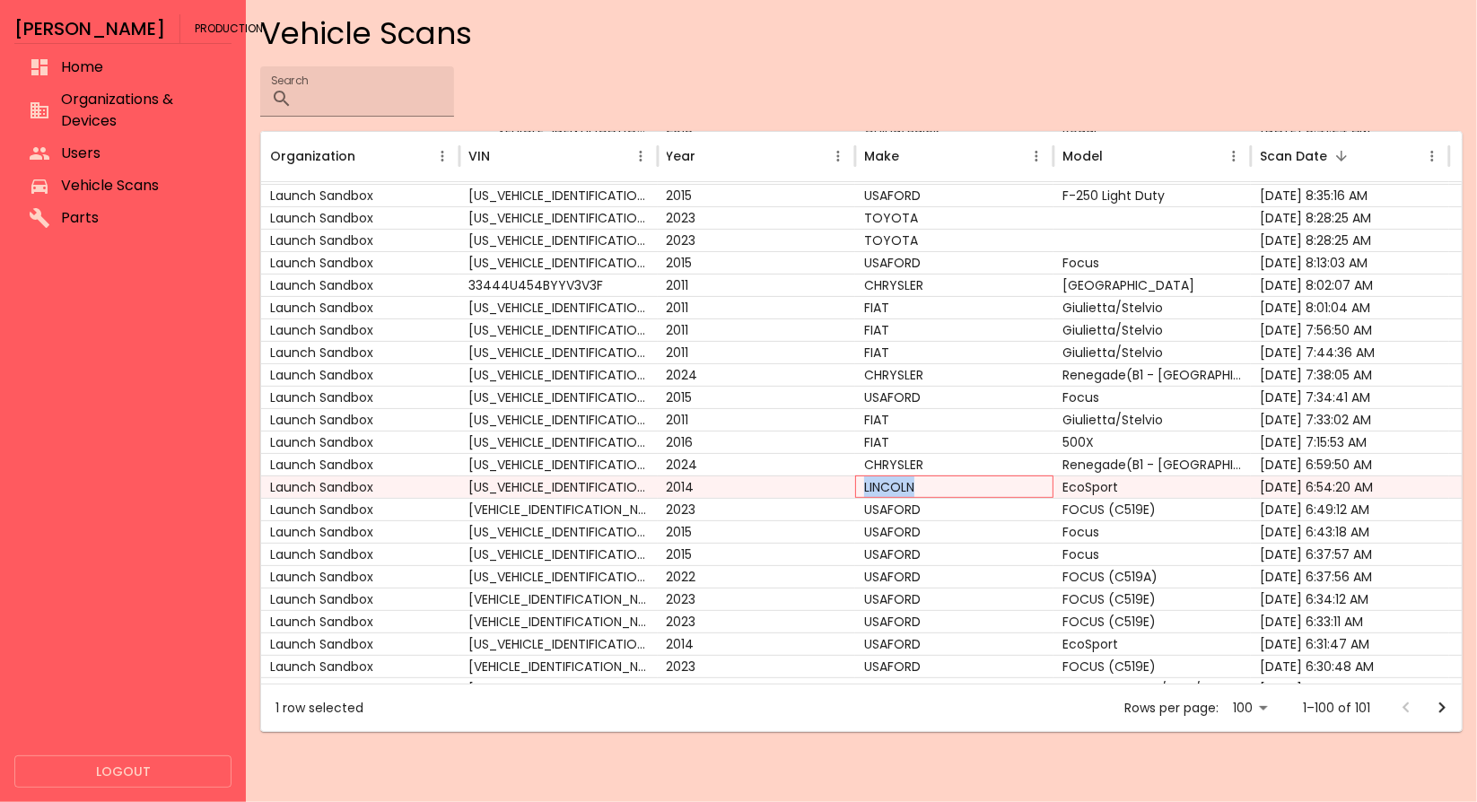
click at [855, 476] on div "LINCOLN" at bounding box center [954, 487] width 198 height 22
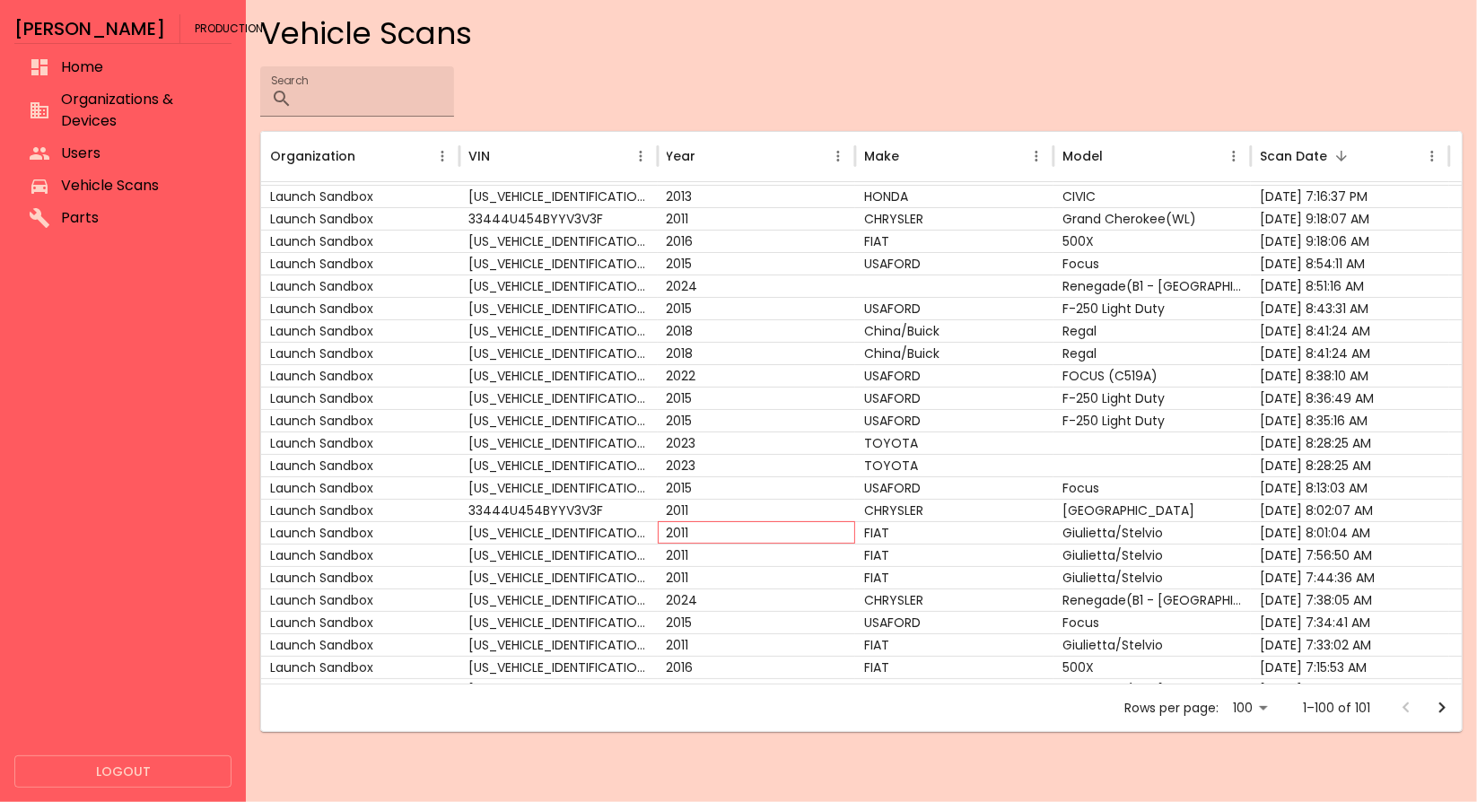
click at [722, 539] on div "2011" at bounding box center [757, 532] width 198 height 22
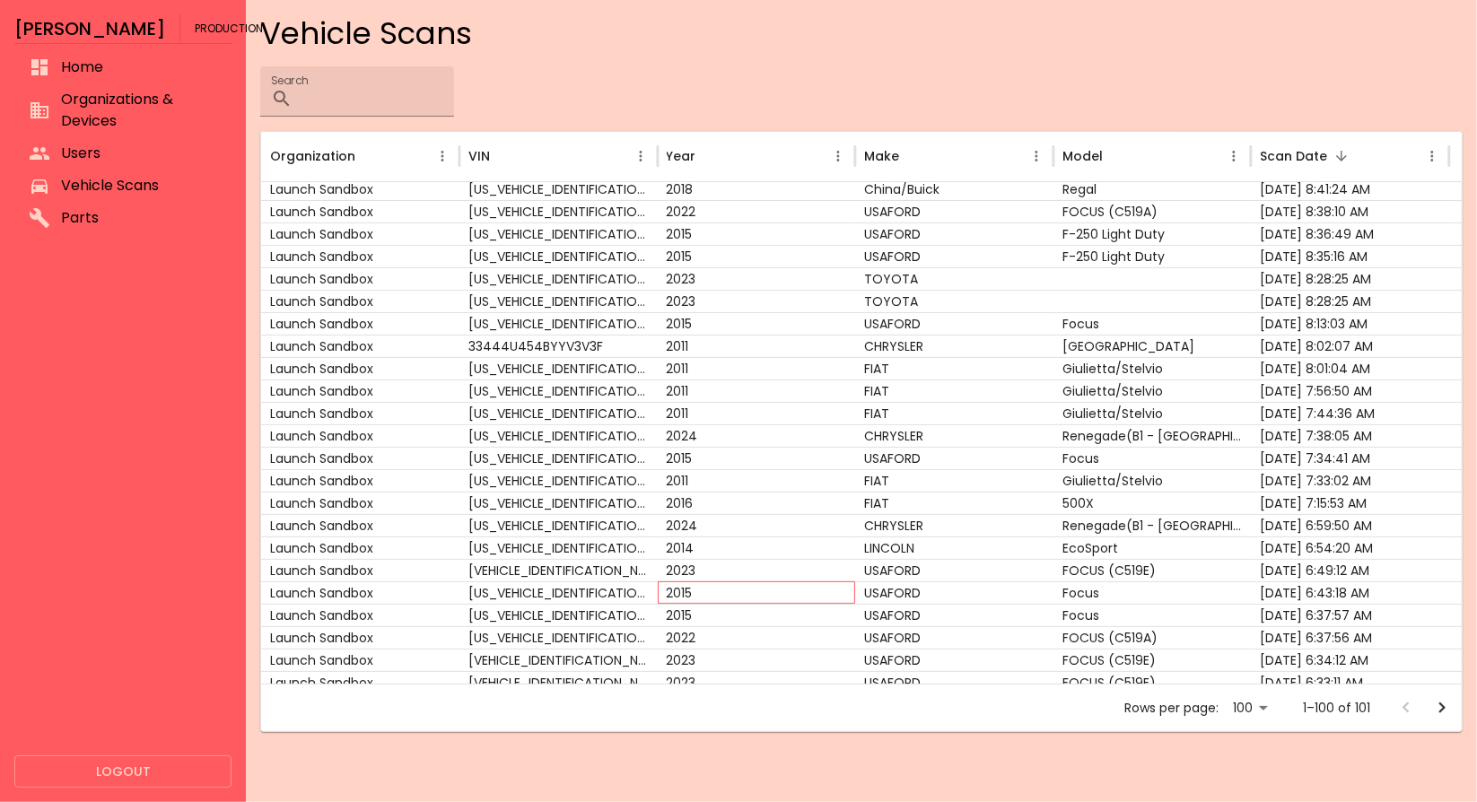
click at [769, 583] on div "2015" at bounding box center [757, 593] width 198 height 22
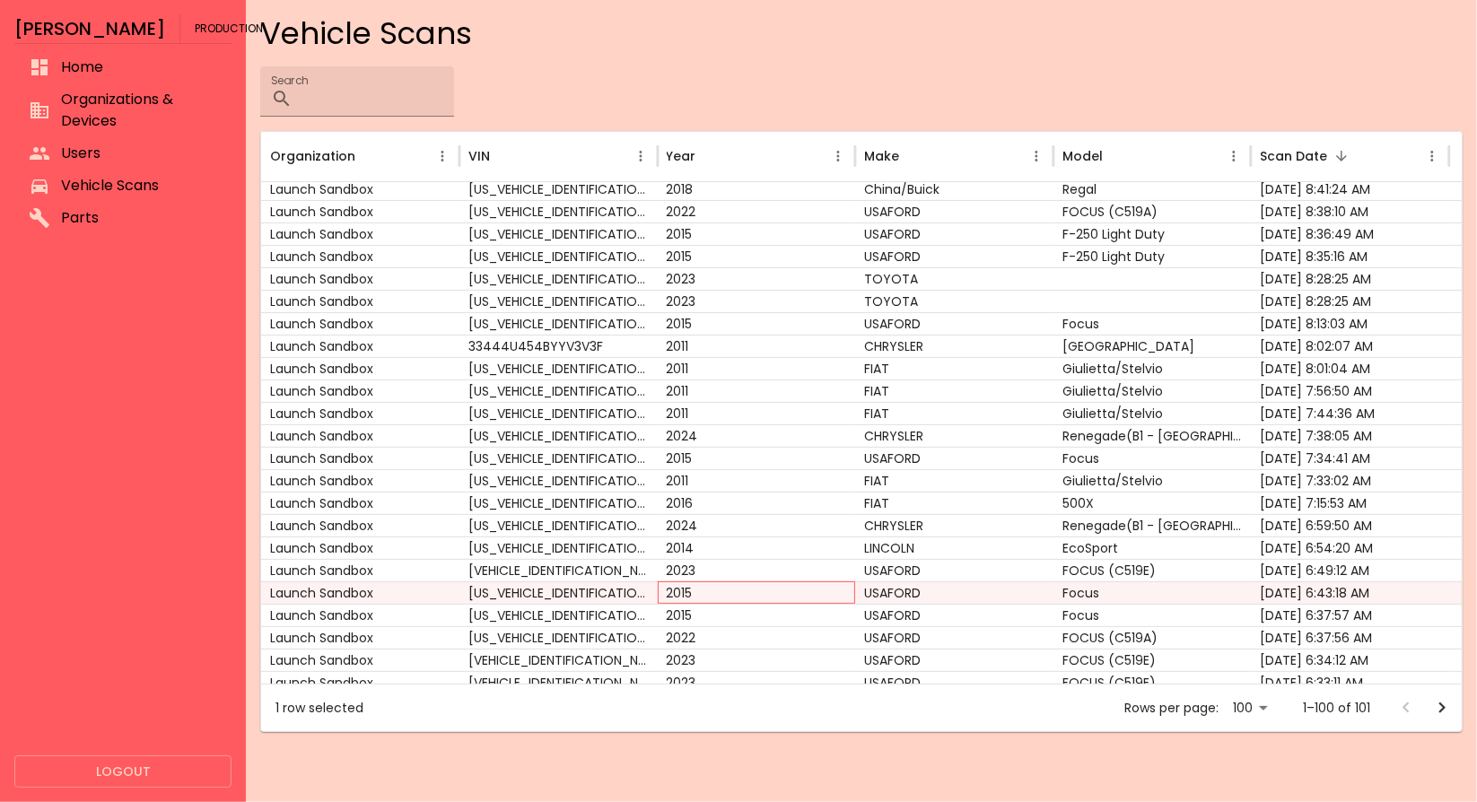
click at [769, 583] on div "2015" at bounding box center [757, 593] width 198 height 22
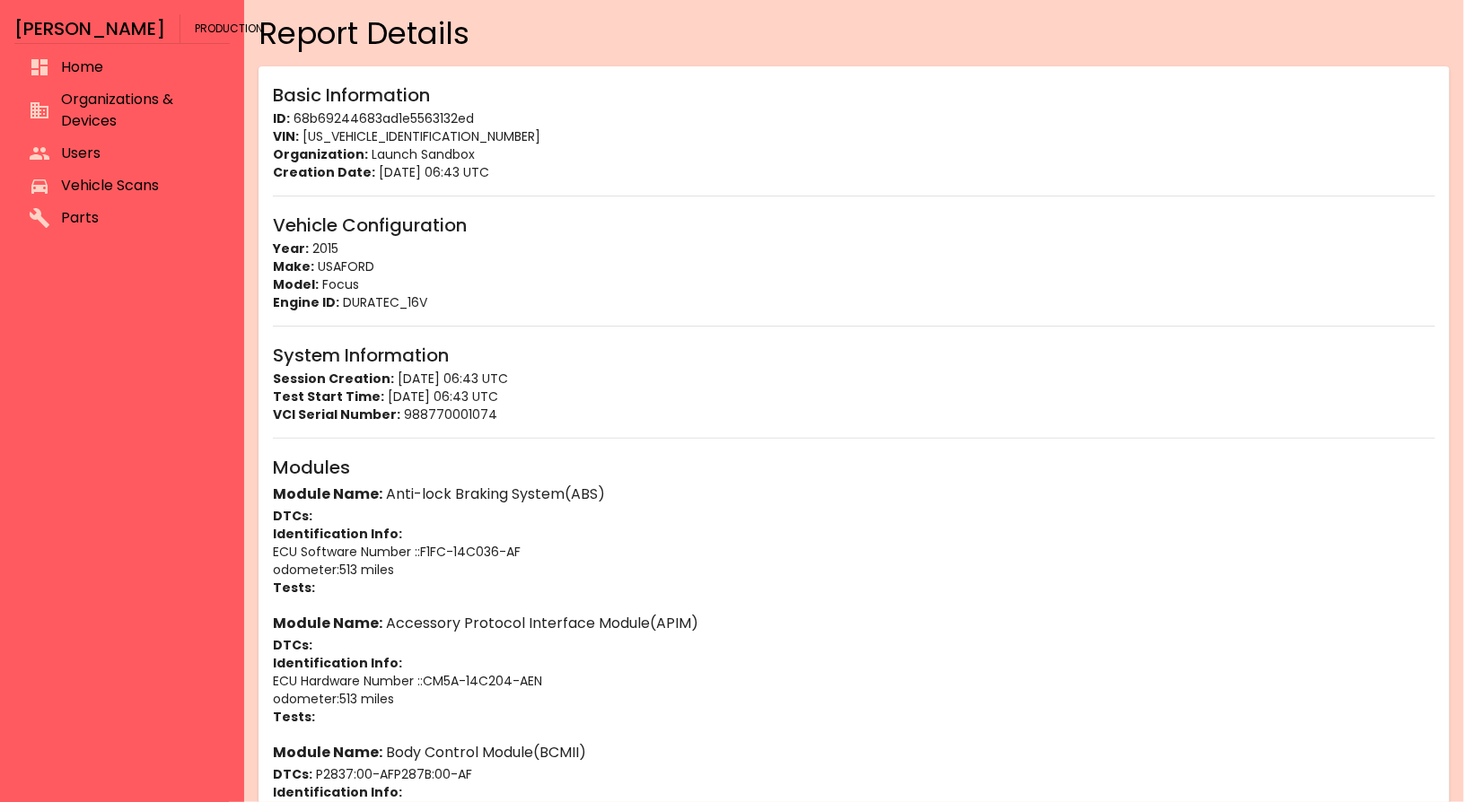
click at [769, 583] on p "Tests:" at bounding box center [854, 588] width 1162 height 18
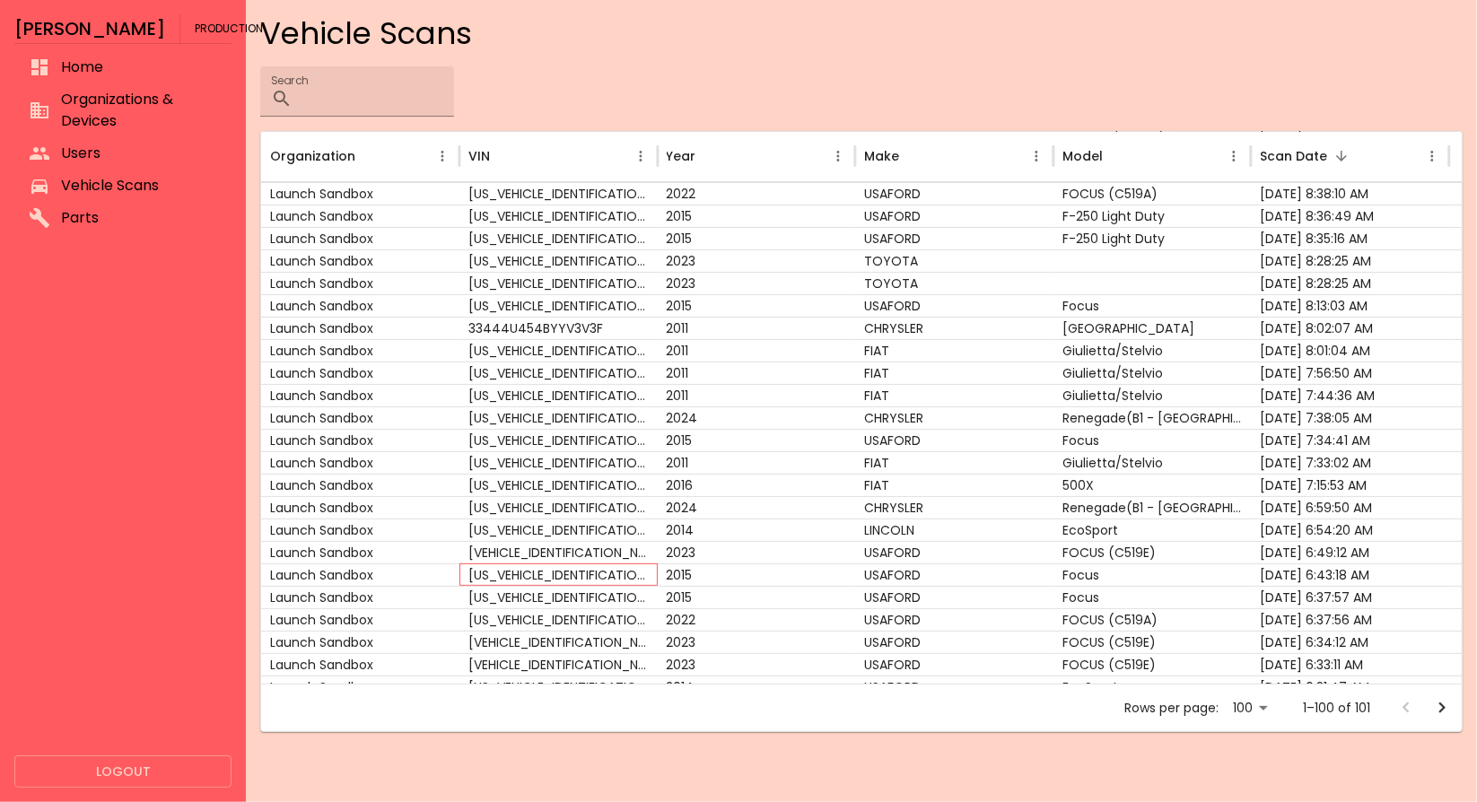
click at [574, 576] on div "[US_VEHICLE_IDENTIFICATION_NUMBER]" at bounding box center [559, 575] width 198 height 22
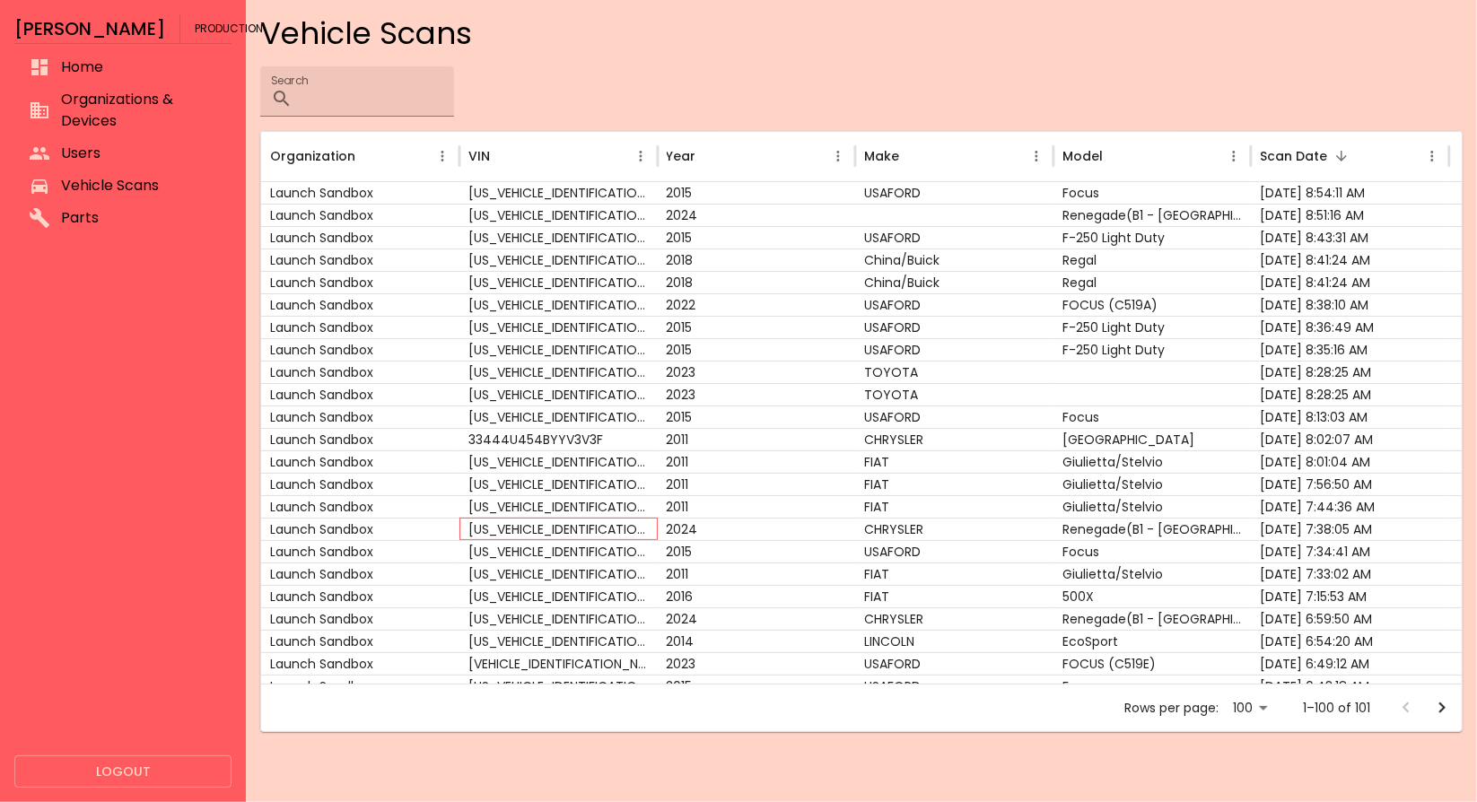
click at [574, 526] on div "[US_VEHICLE_IDENTIFICATION_NUMBER]" at bounding box center [559, 529] width 198 height 22
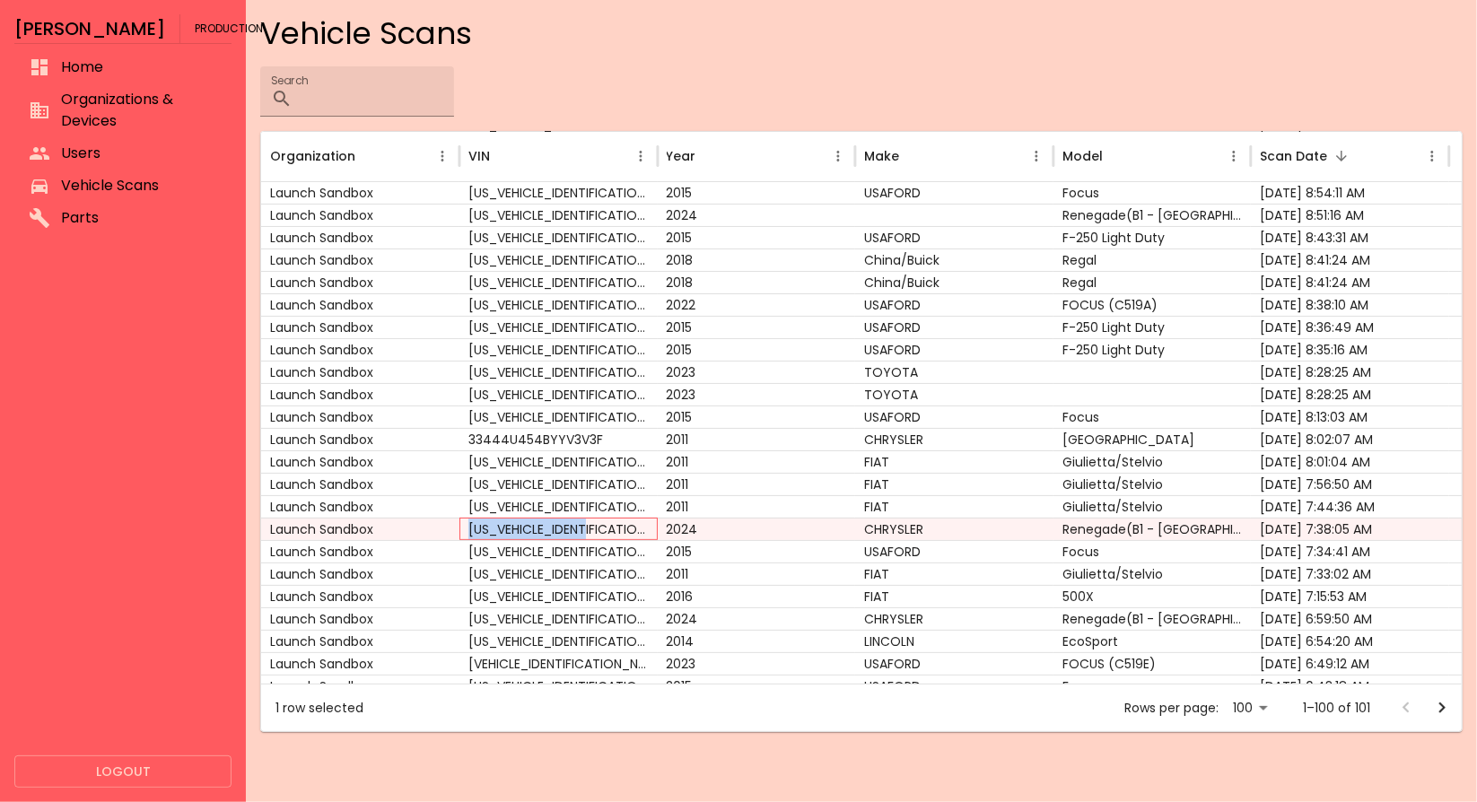
click at [574, 526] on div "[US_VEHICLE_IDENTIFICATION_NUMBER]" at bounding box center [559, 529] width 198 height 22
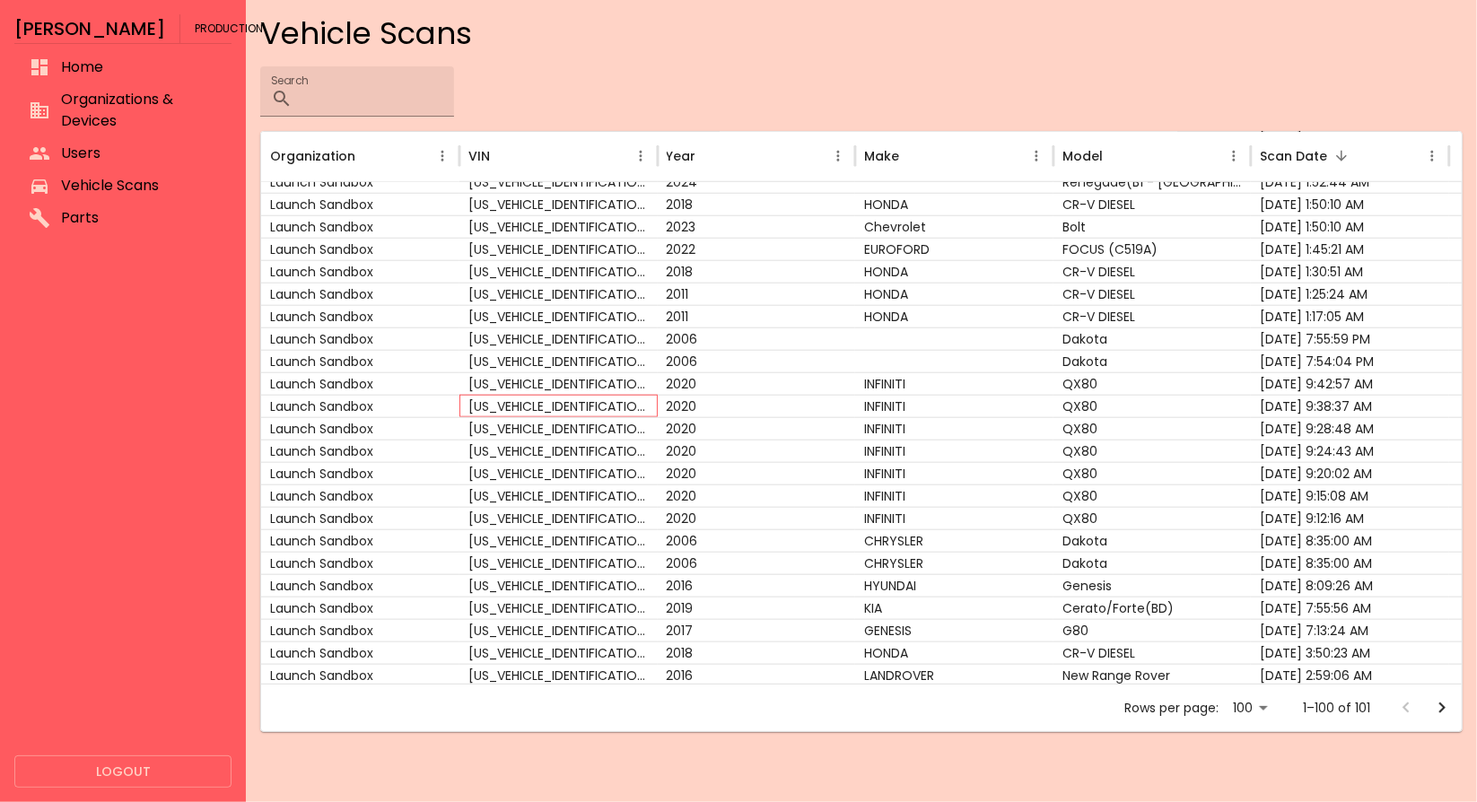
click at [526, 409] on div "[US_VEHICLE_IDENTIFICATION_NUMBER]" at bounding box center [559, 406] width 198 height 22
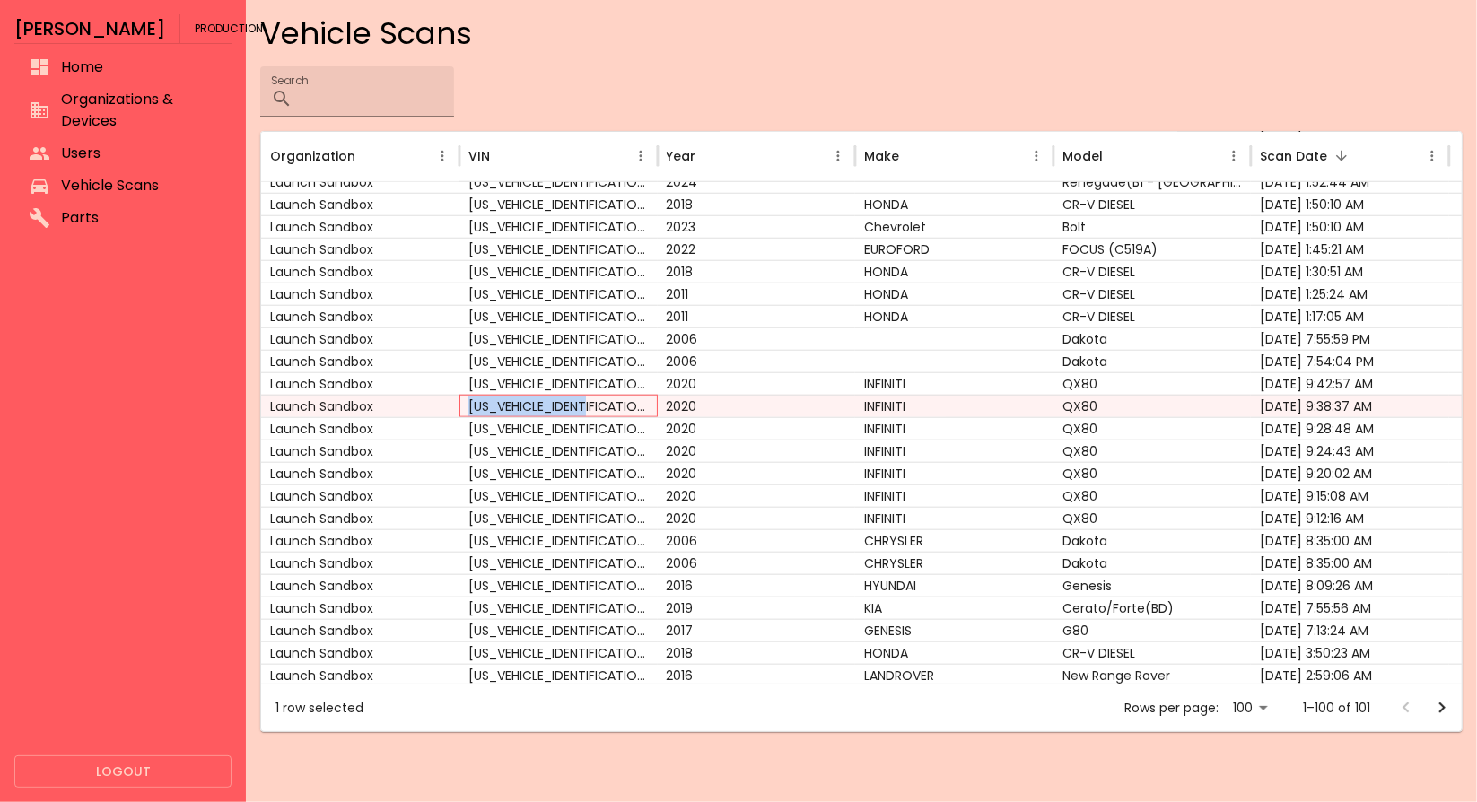
click at [526, 409] on div "[US_VEHICLE_IDENTIFICATION_NUMBER]" at bounding box center [559, 406] width 198 height 22
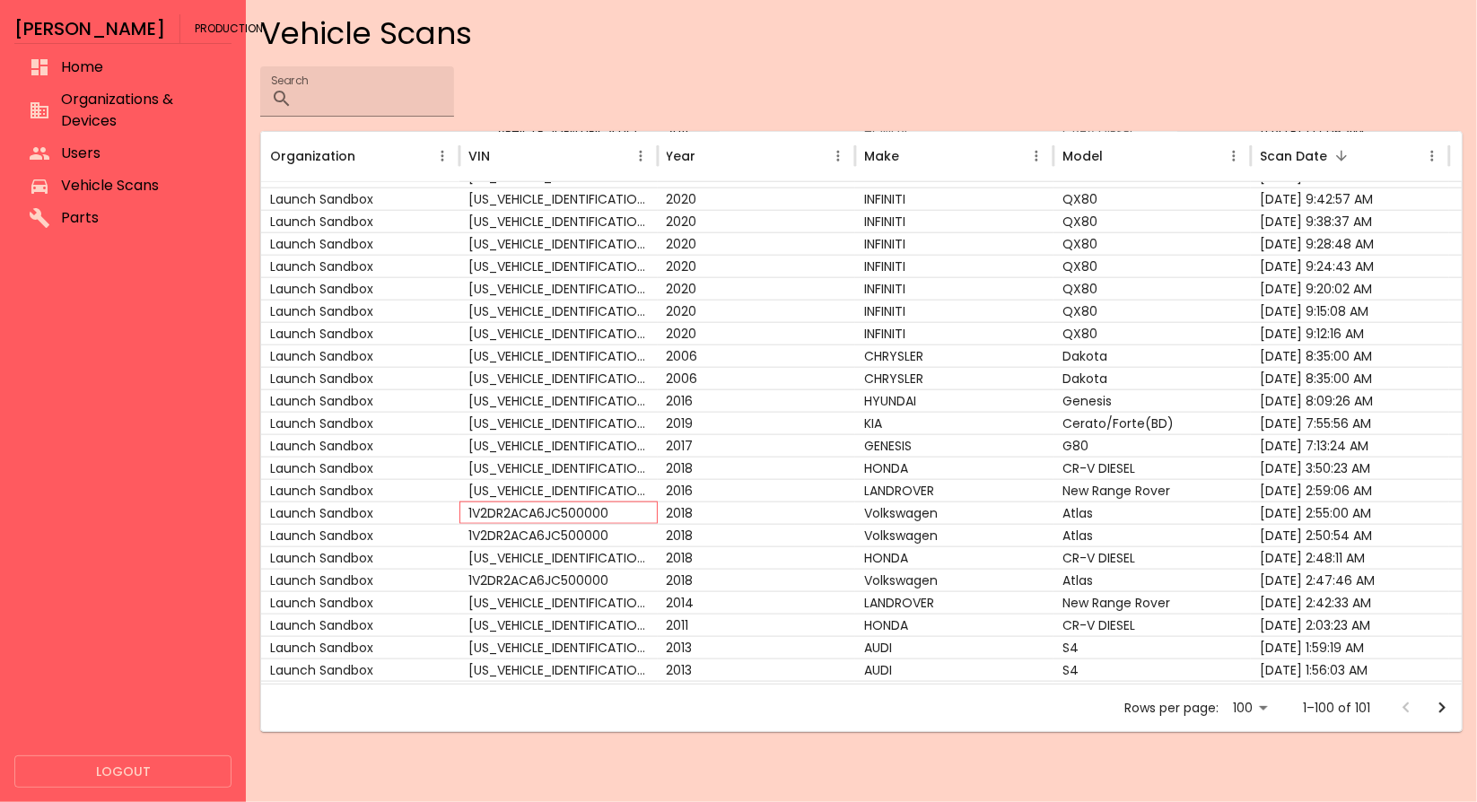
click at [635, 508] on div "1V2DR2ACA6JC500000" at bounding box center [559, 513] width 198 height 22
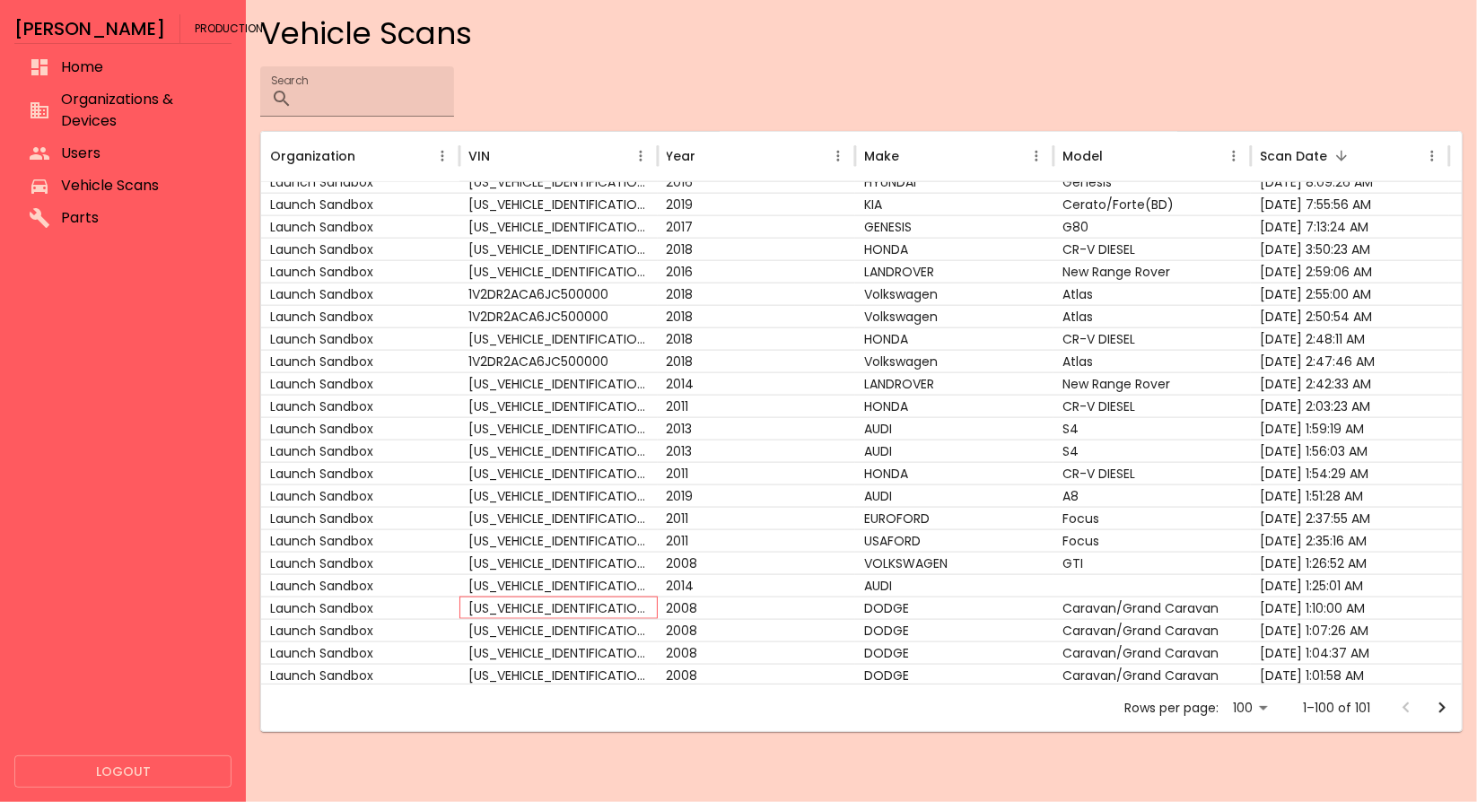
click at [634, 609] on div "[US_VEHICLE_IDENTIFICATION_NUMBER]" at bounding box center [559, 608] width 198 height 22
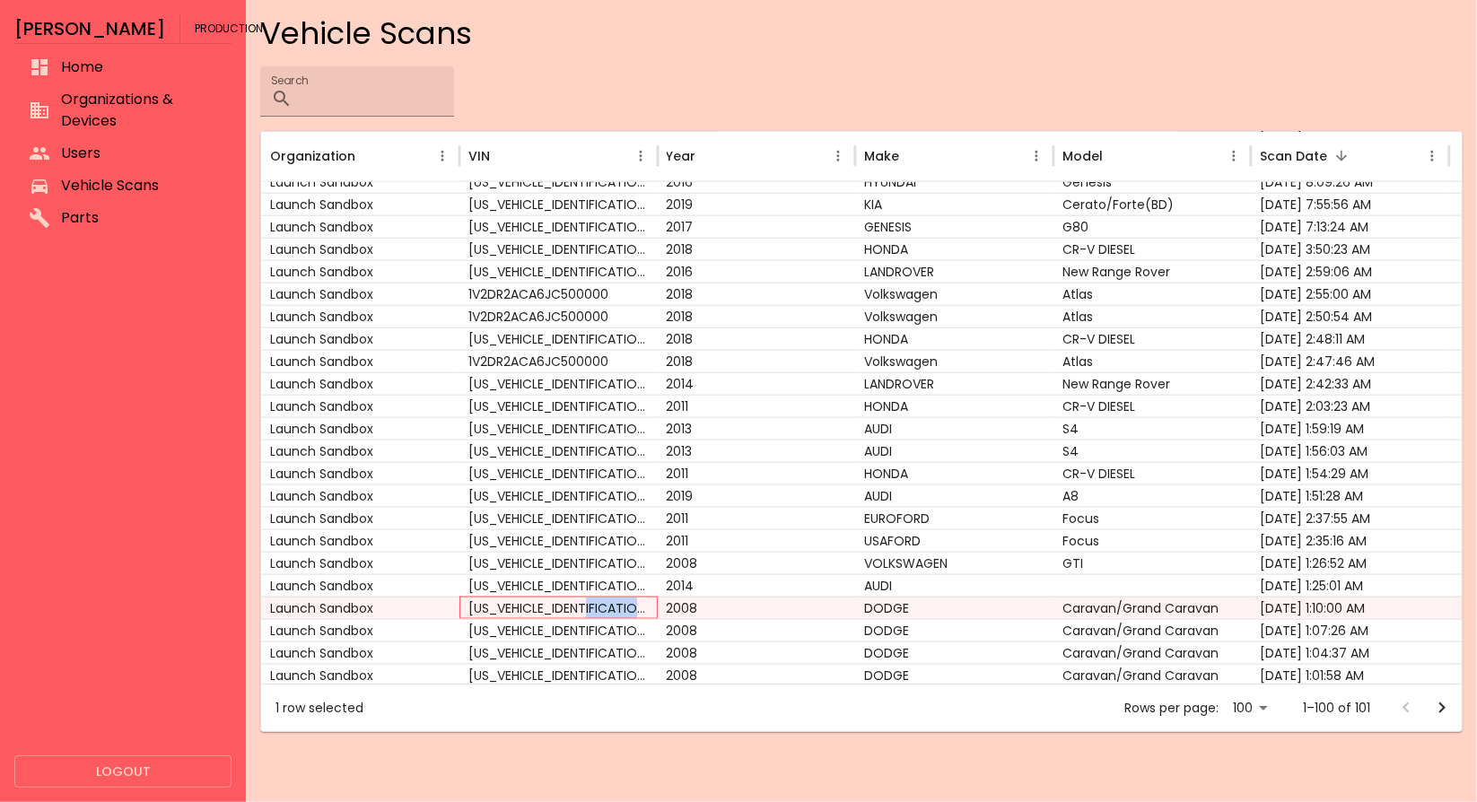
click at [634, 609] on div "[US_VEHICLE_IDENTIFICATION_NUMBER]" at bounding box center [559, 608] width 198 height 22
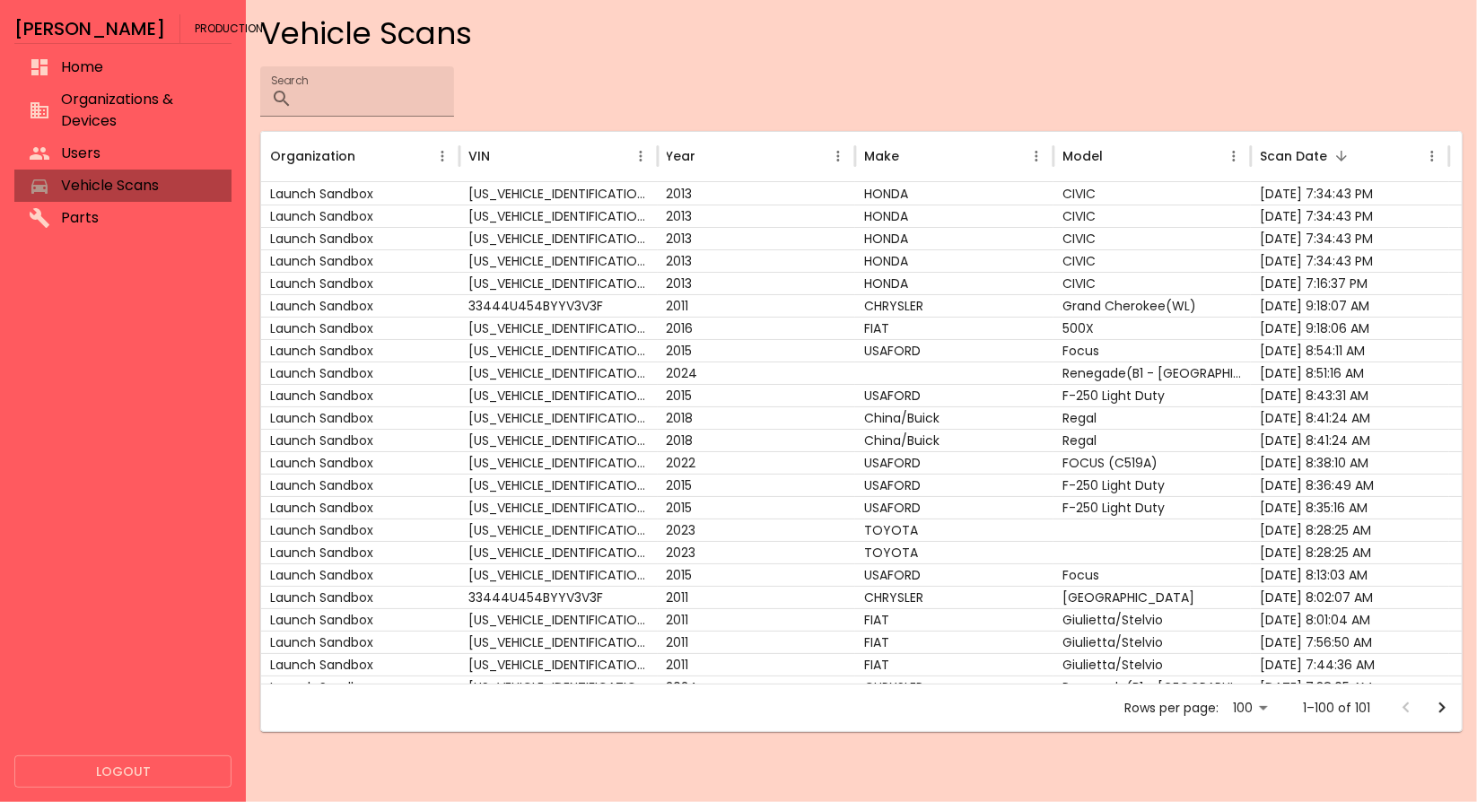
click at [133, 175] on span "Vehicle Scans" at bounding box center [139, 186] width 156 height 22
click at [100, 117] on span "Organizations & Devices" at bounding box center [139, 110] width 156 height 43
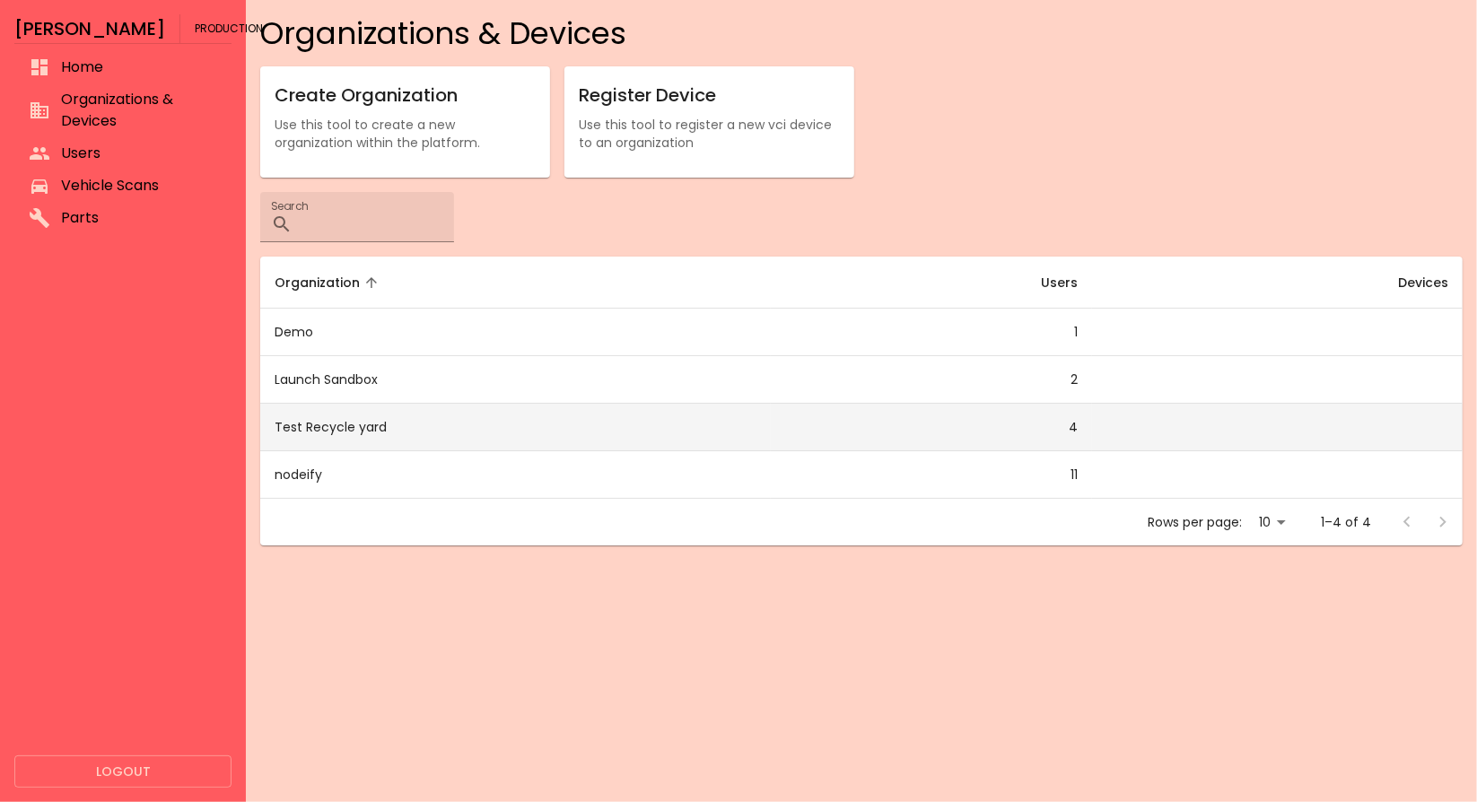
click at [407, 426] on td "Test Recycle yard" at bounding box center [515, 428] width 510 height 48
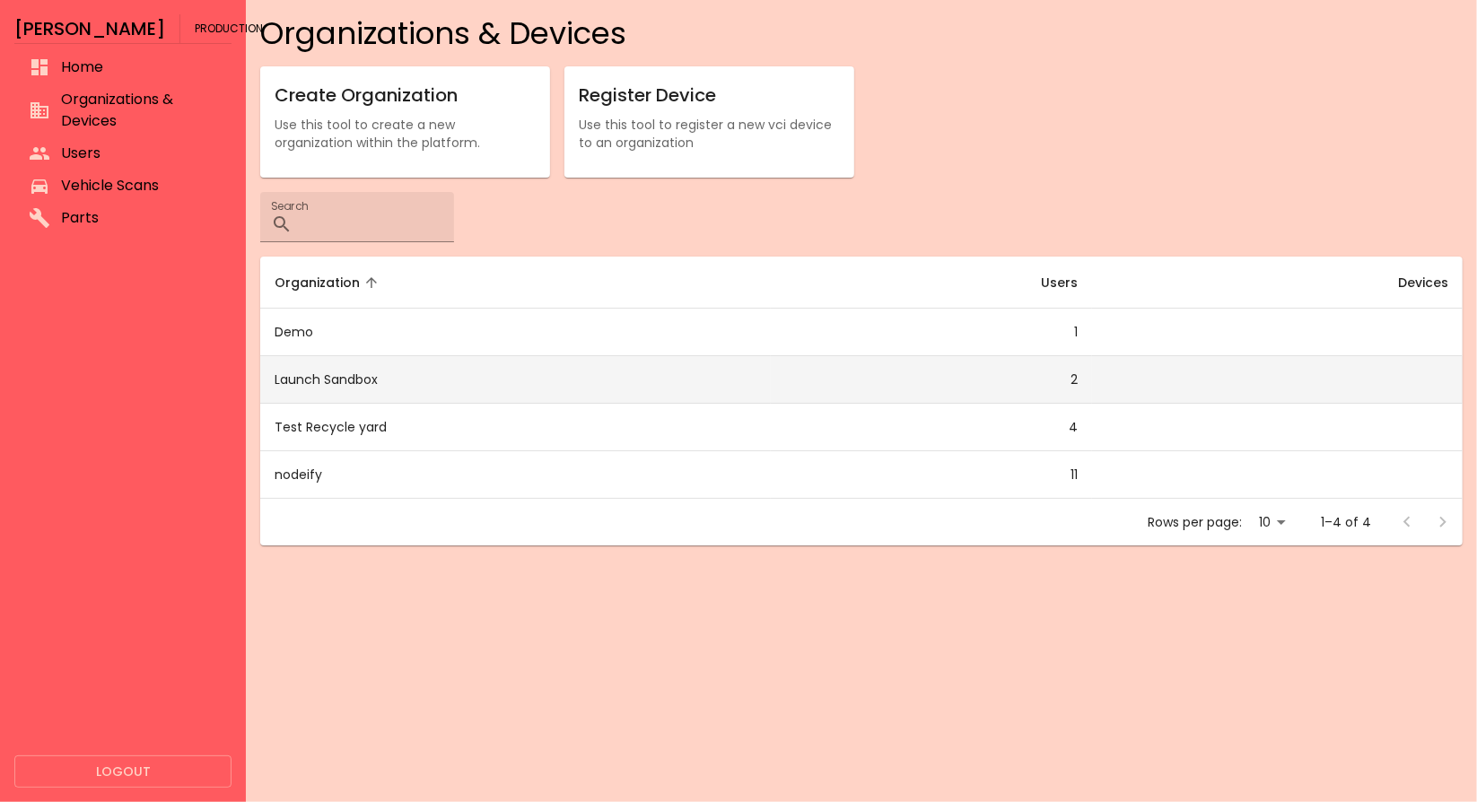
click at [399, 380] on td "Launch Sandbox" at bounding box center [515, 380] width 510 height 48
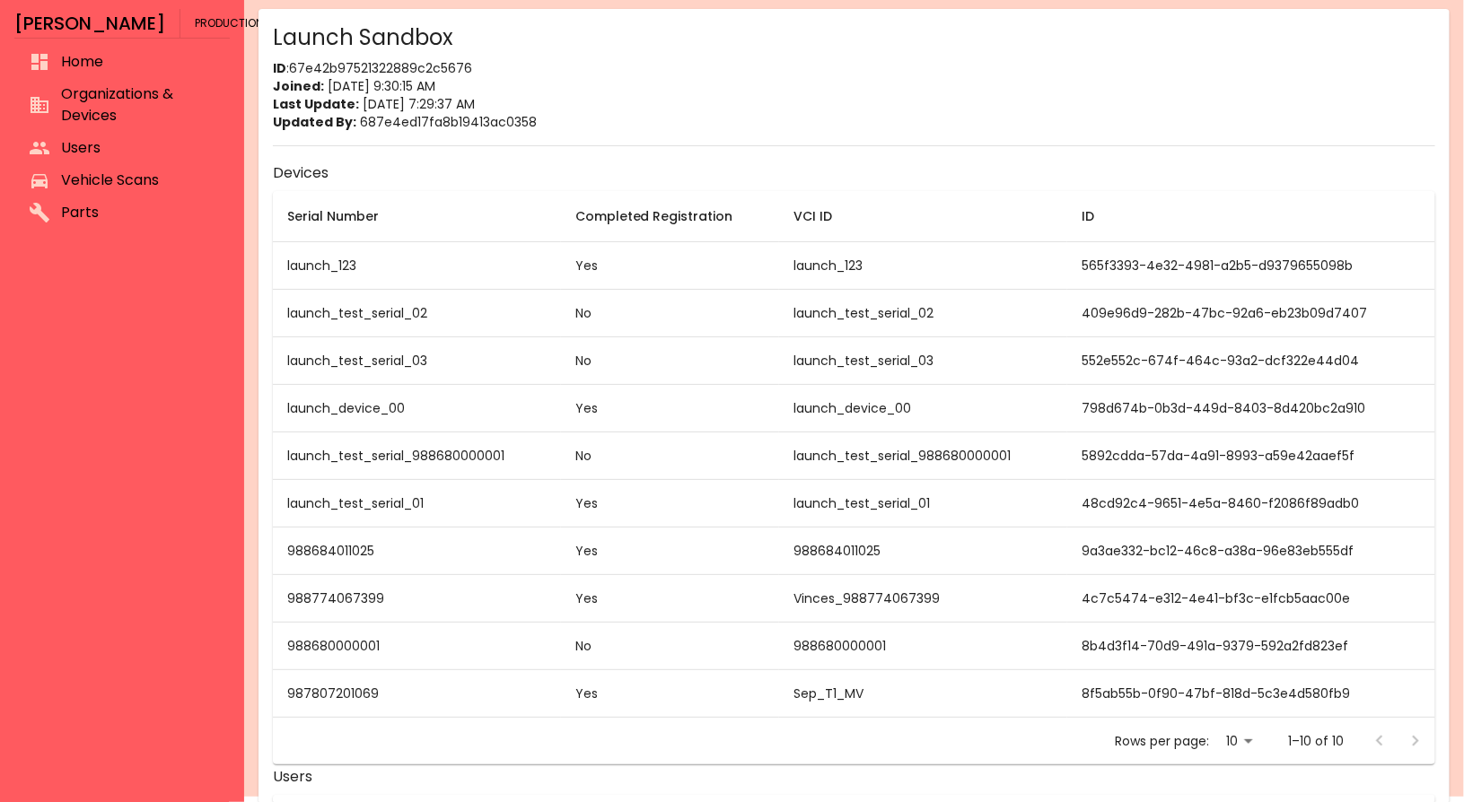
scroll to position [7, 0]
click at [71, 175] on span "Vehicle Scans" at bounding box center [138, 179] width 154 height 22
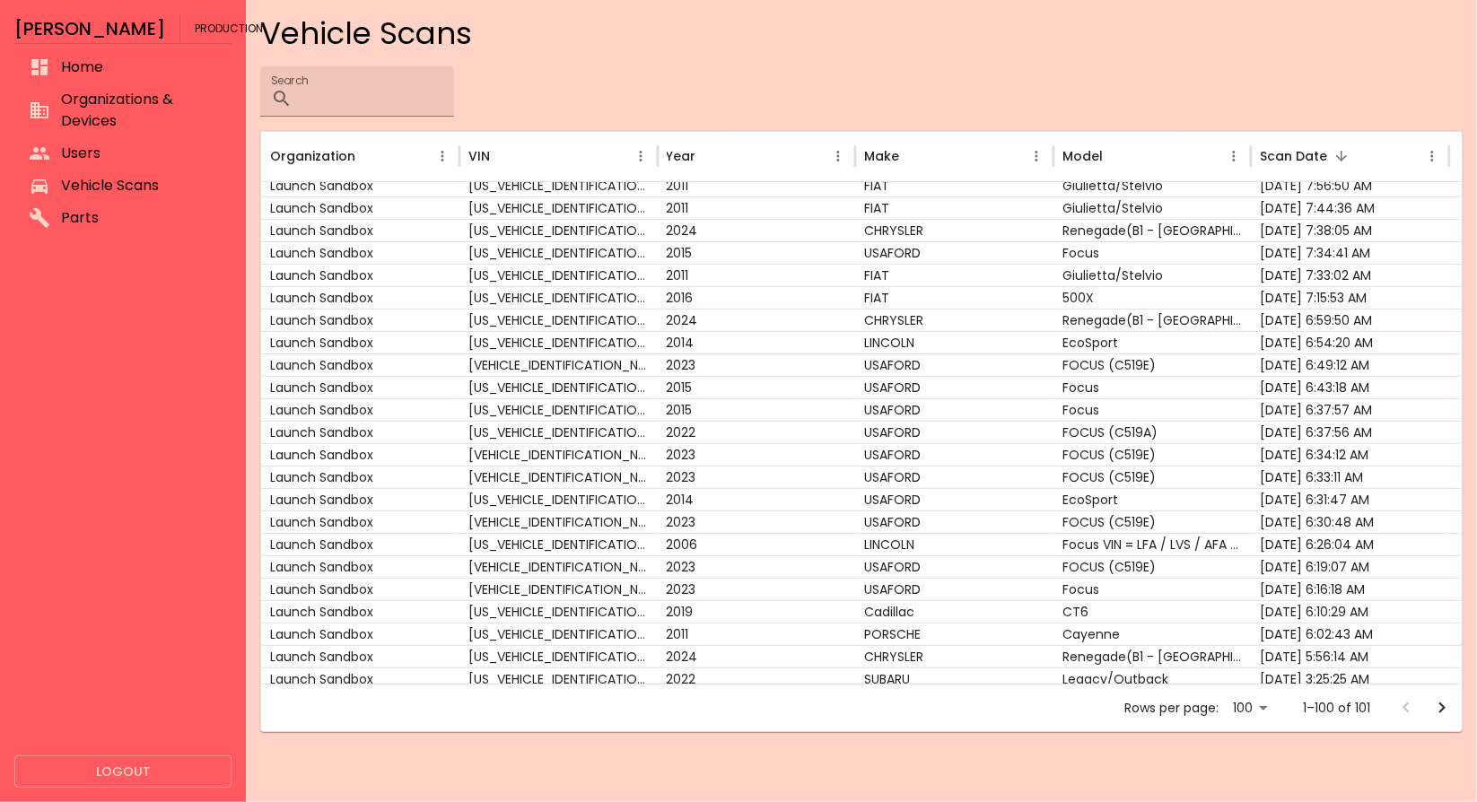
scroll to position [841, 0]
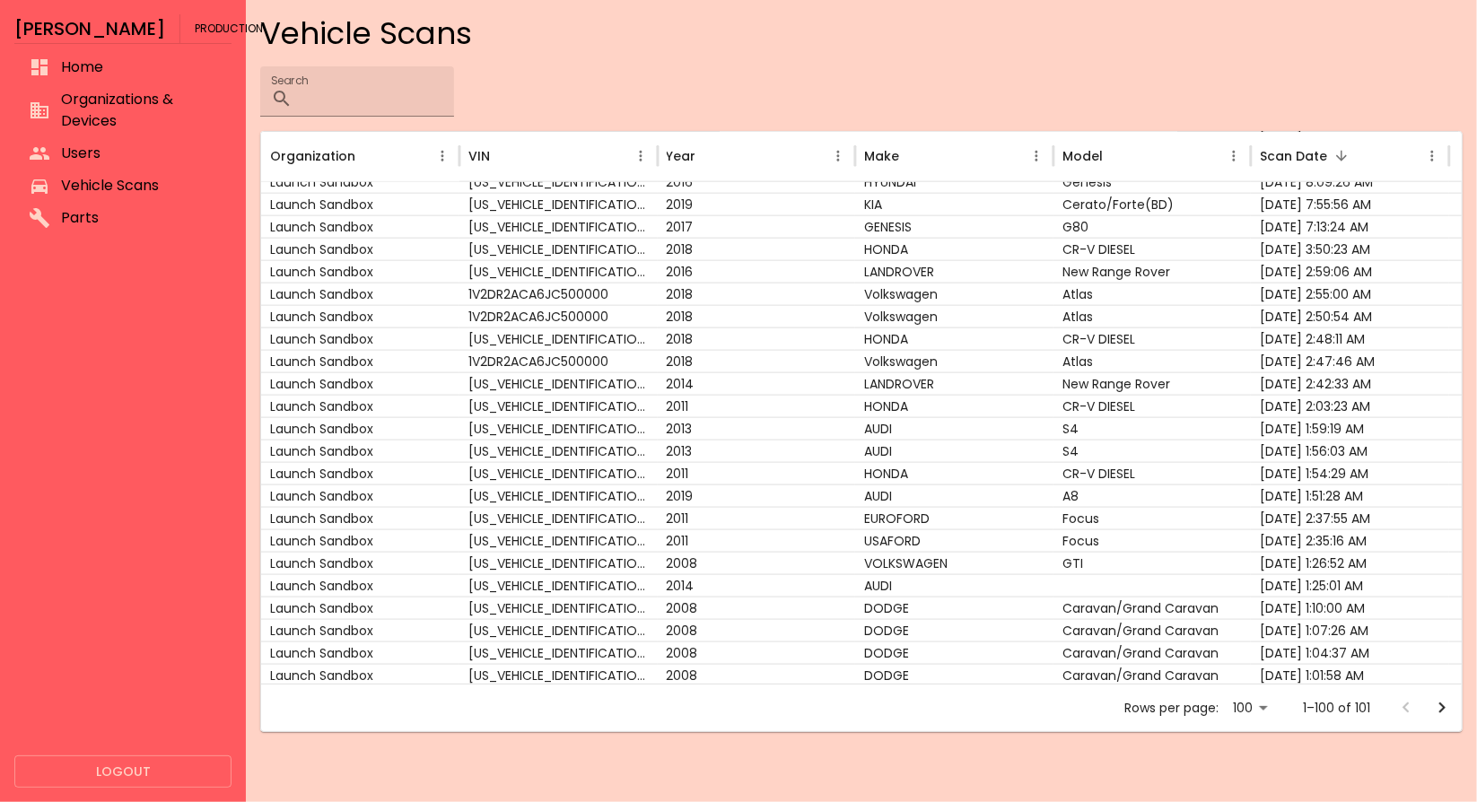
click at [1273, 706] on body "[PERSON_NAME] Production Home Organizations & Devices Users Vehicle Scans Parts…" at bounding box center [738, 401] width 1477 height 802
click at [1438, 708] on div at bounding box center [738, 401] width 1477 height 802
click at [1438, 708] on icon "Go to next page" at bounding box center [1443, 708] width 22 height 22
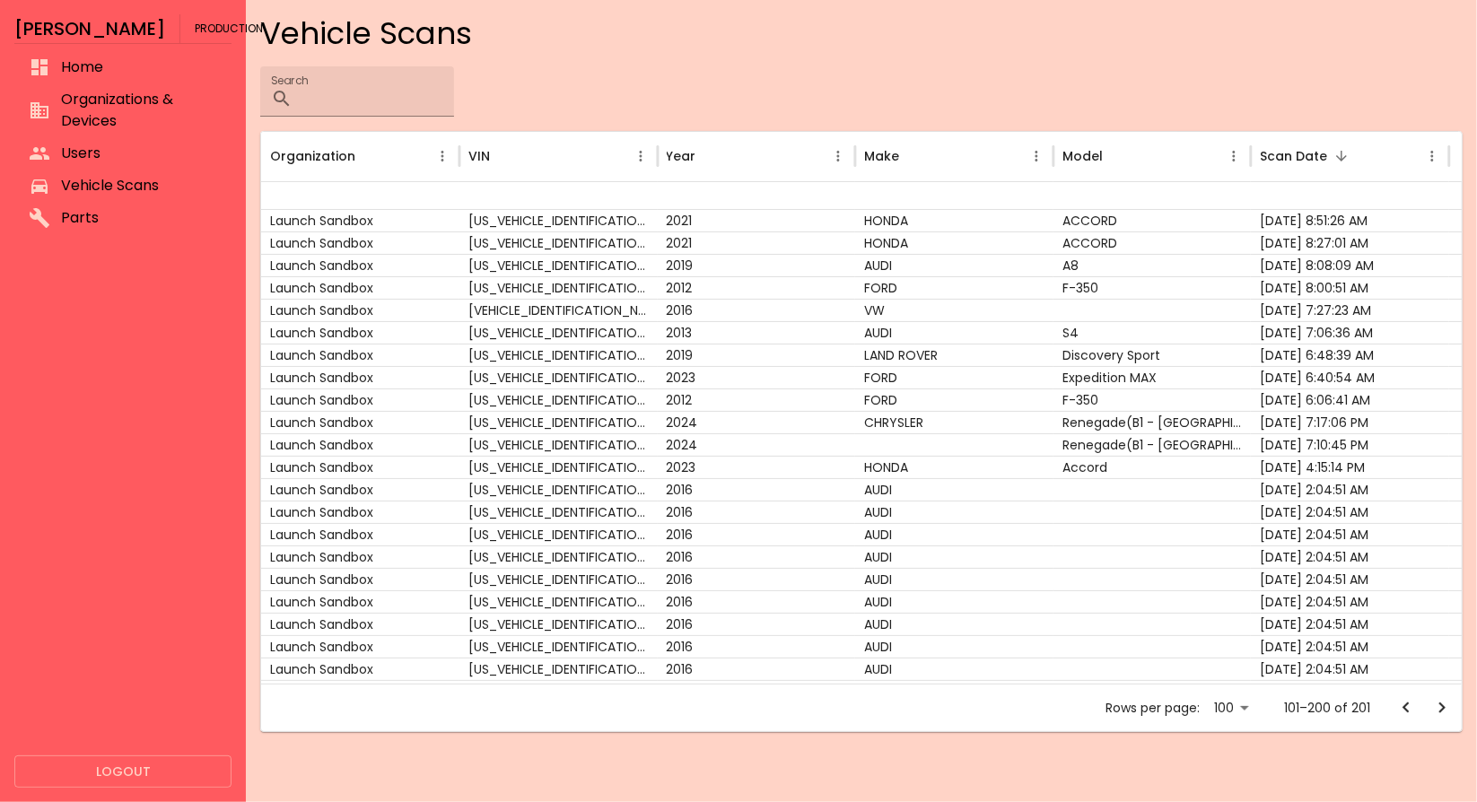
scroll to position [245, 0]
